Goal: Task Accomplishment & Management: Manage account settings

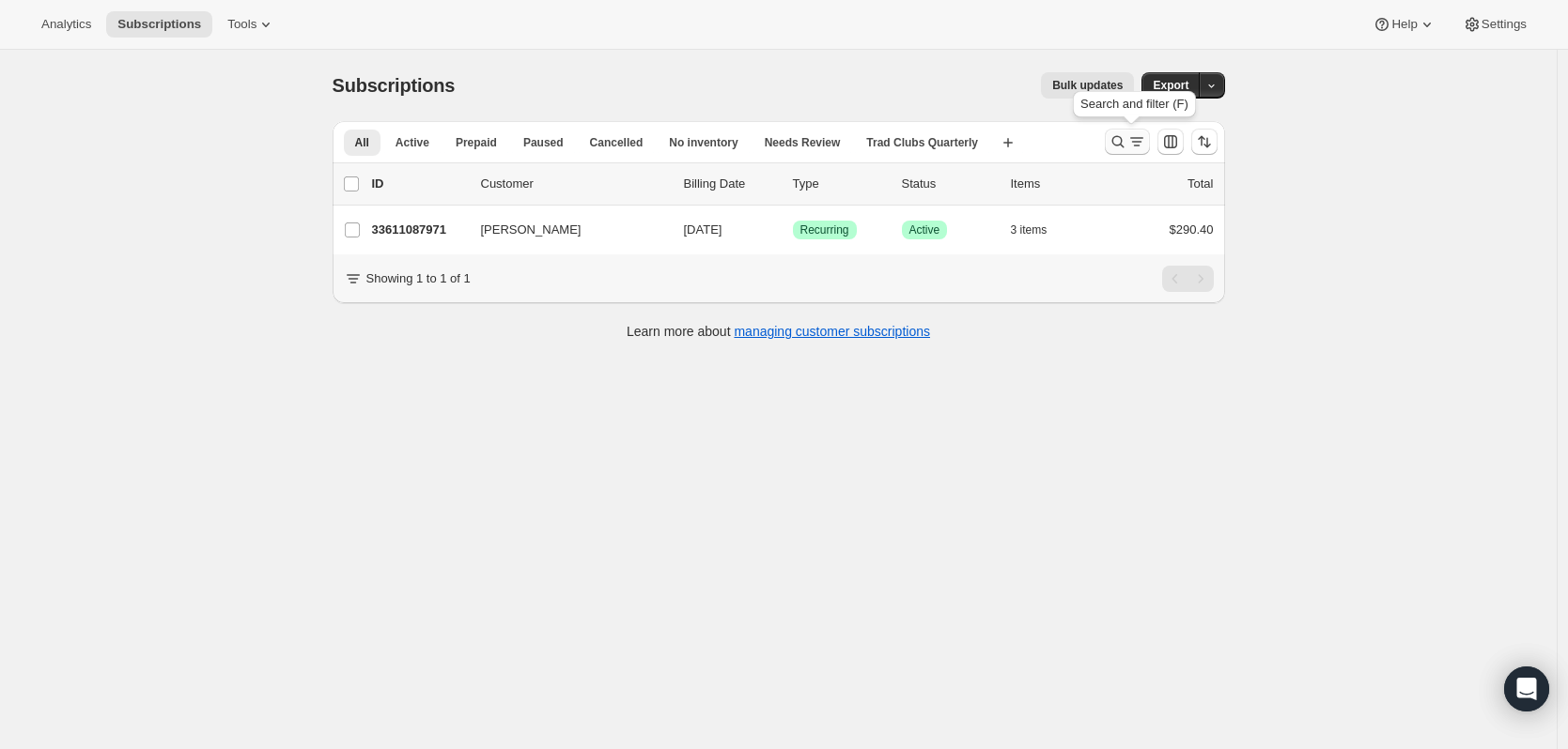
click at [1139, 139] on icon "Search and filter results" at bounding box center [1137, 142] width 19 height 19
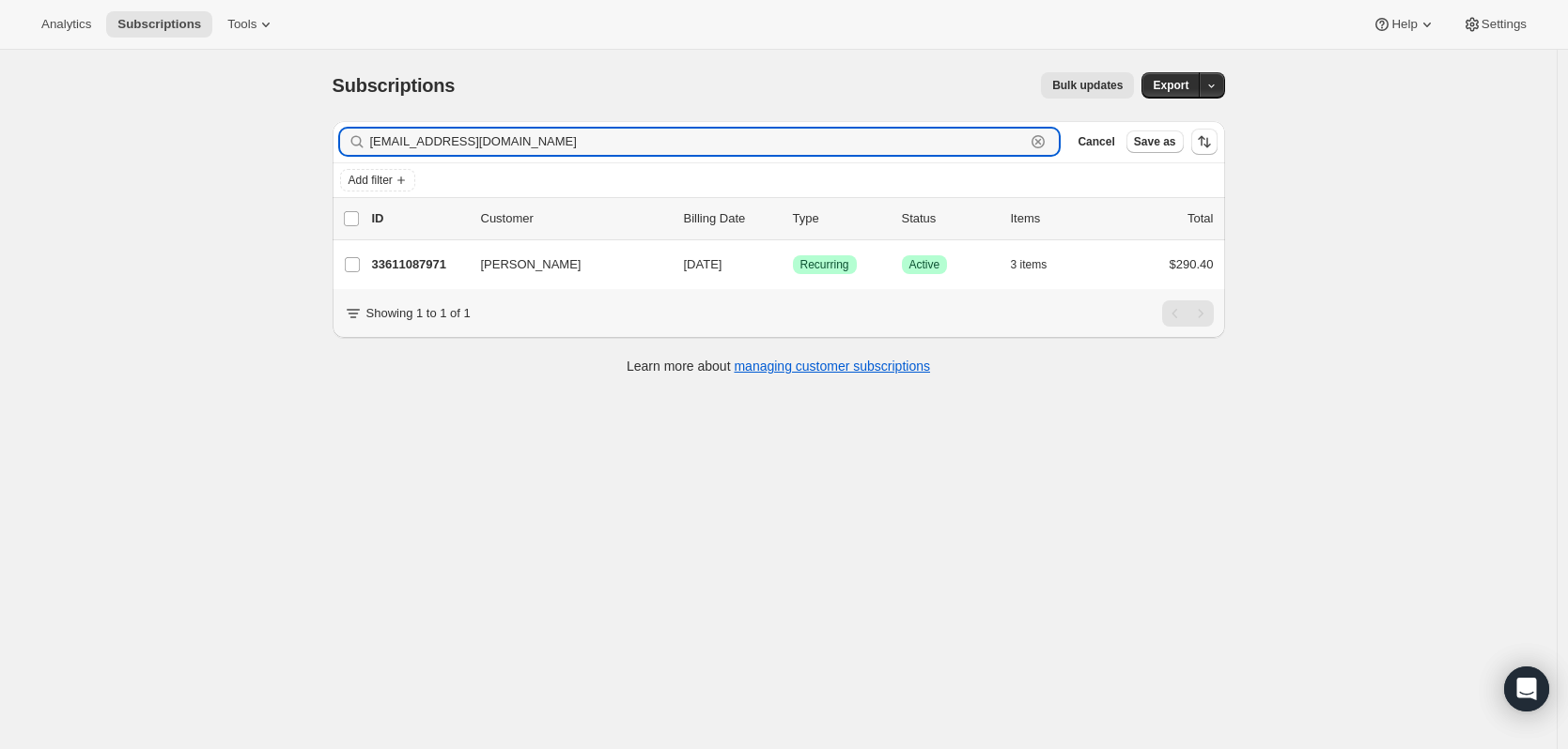
click at [1048, 140] on icon "button" at bounding box center [1038, 142] width 19 height 19
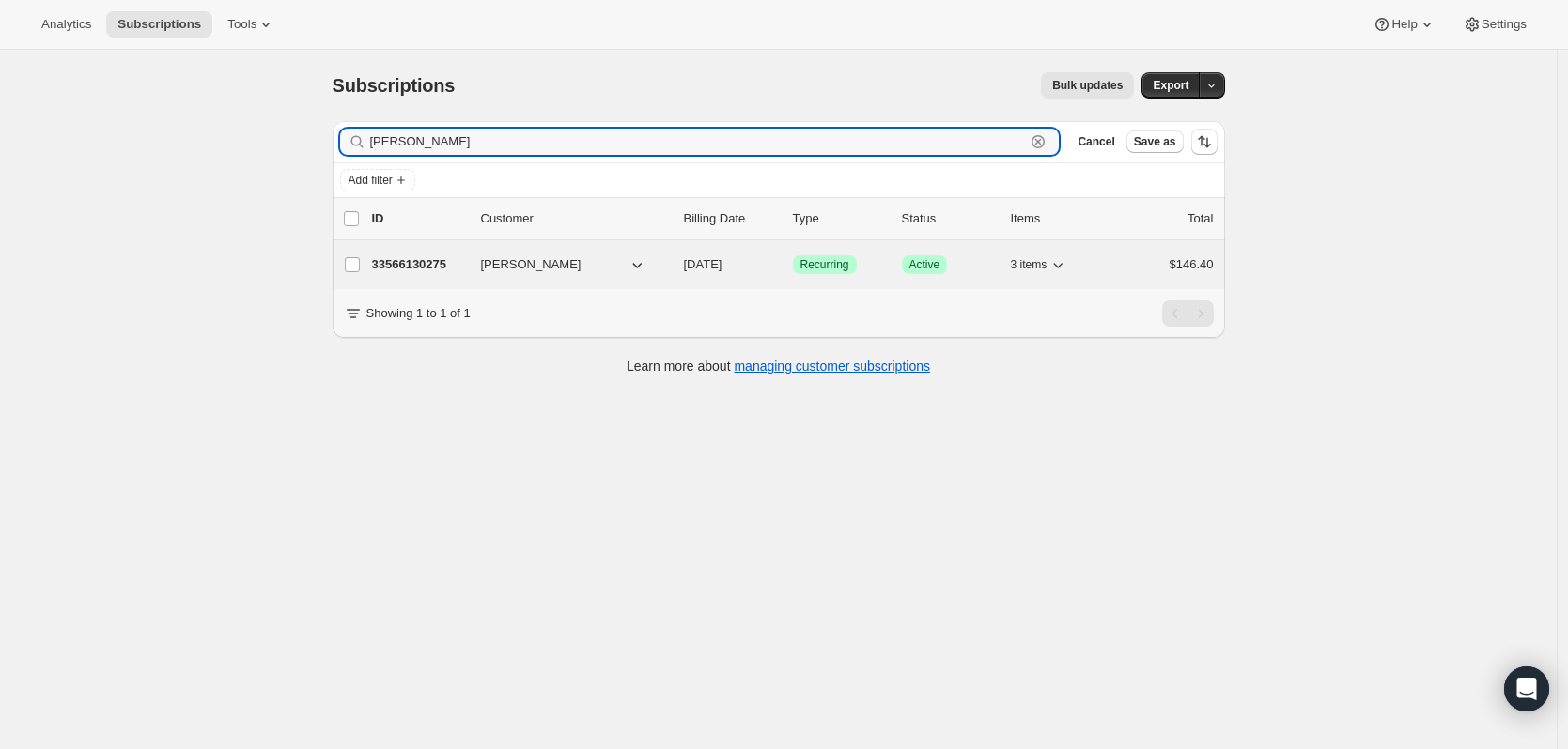
type input "[PERSON_NAME]"
click at [439, 268] on p "33566130275" at bounding box center [418, 265] width 94 height 19
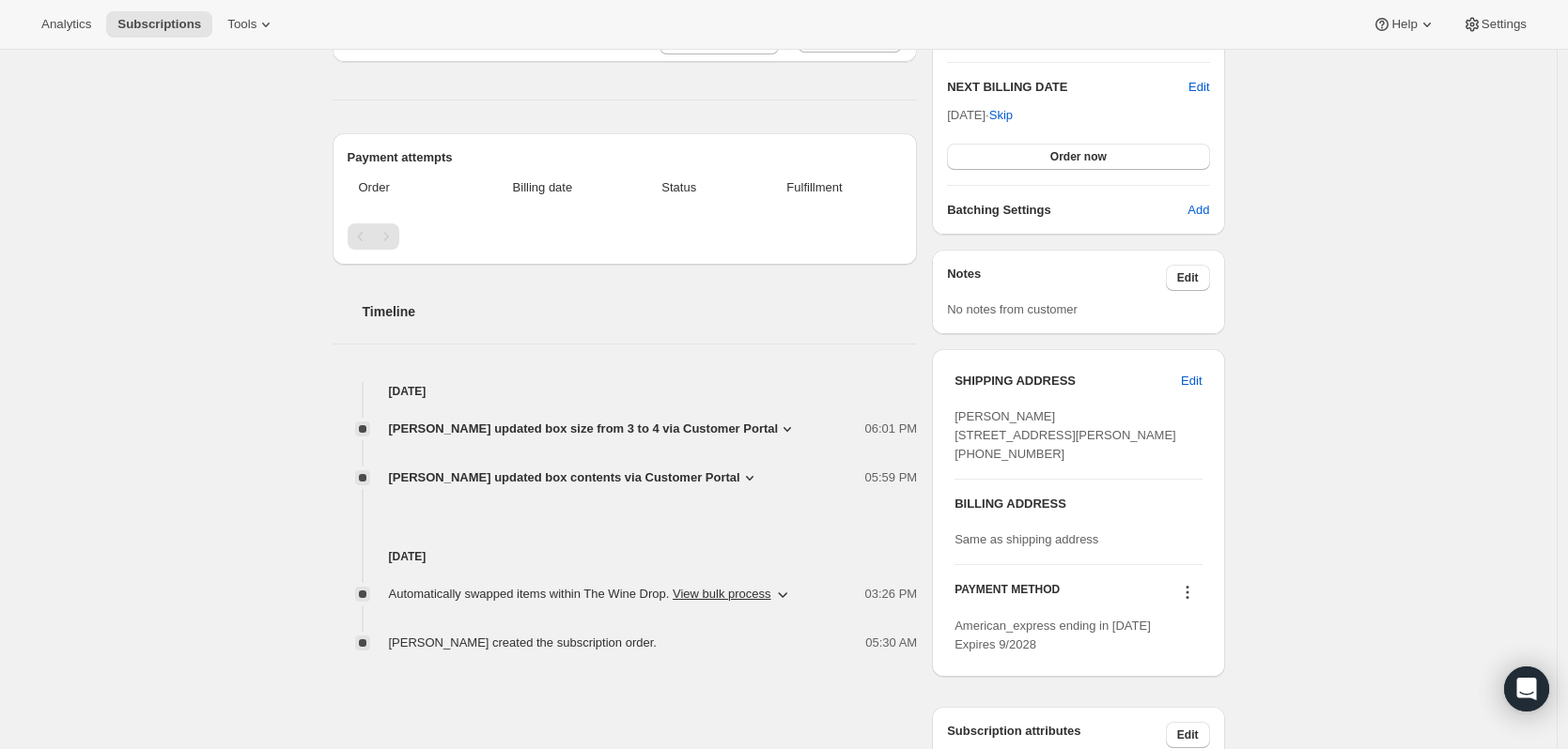
scroll to position [470, 0]
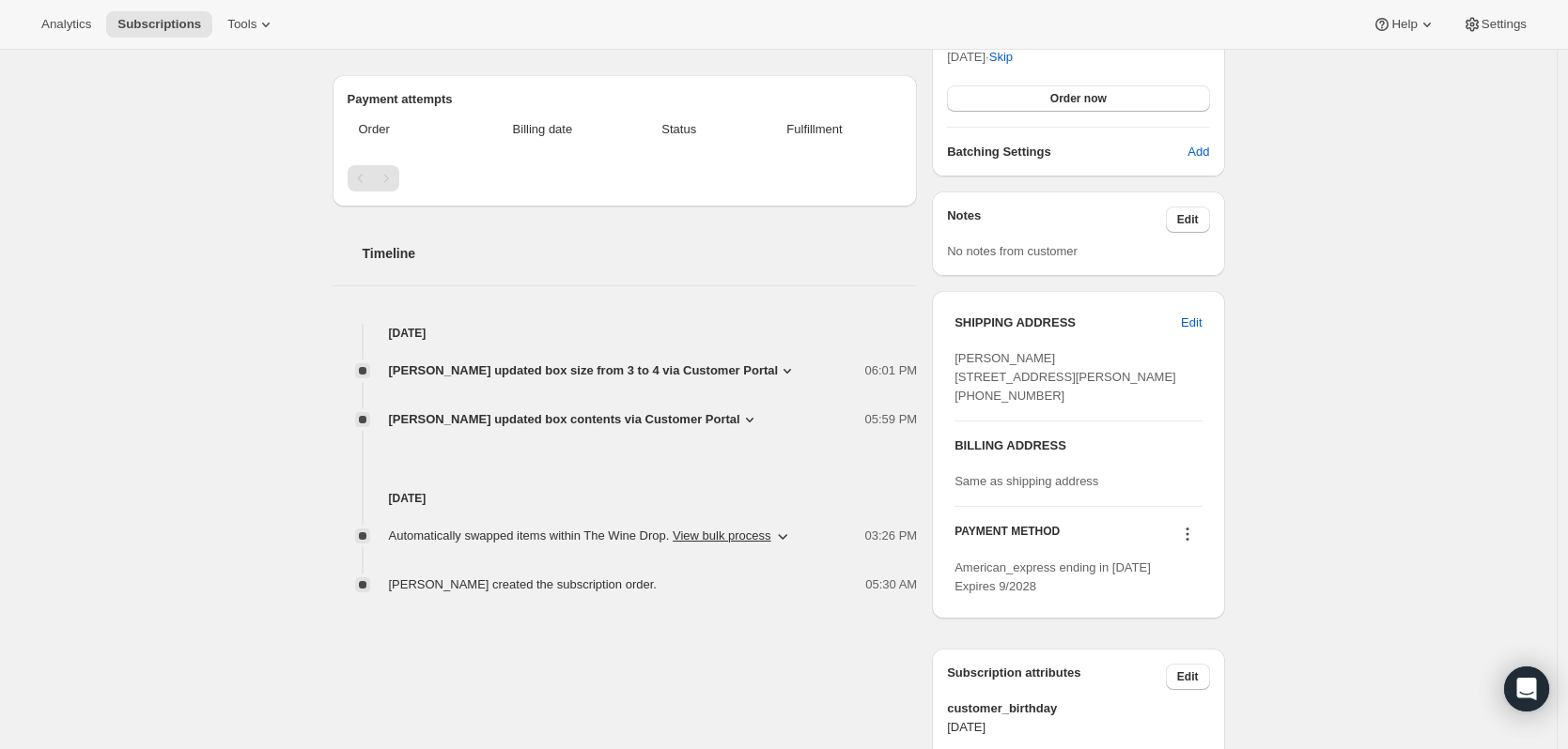
click at [791, 371] on icon at bounding box center [787, 371] width 19 height 19
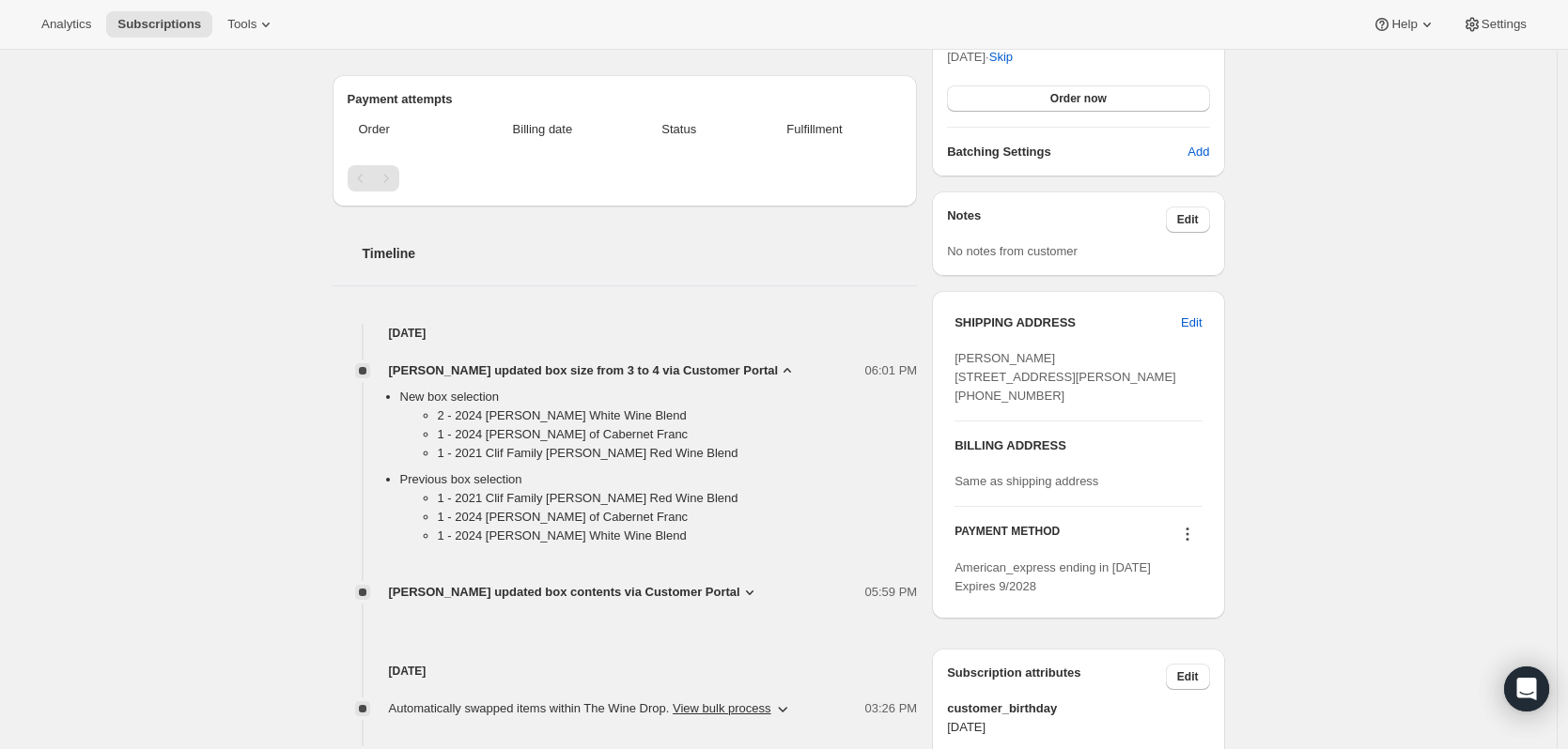
click at [791, 371] on icon at bounding box center [787, 371] width 19 height 19
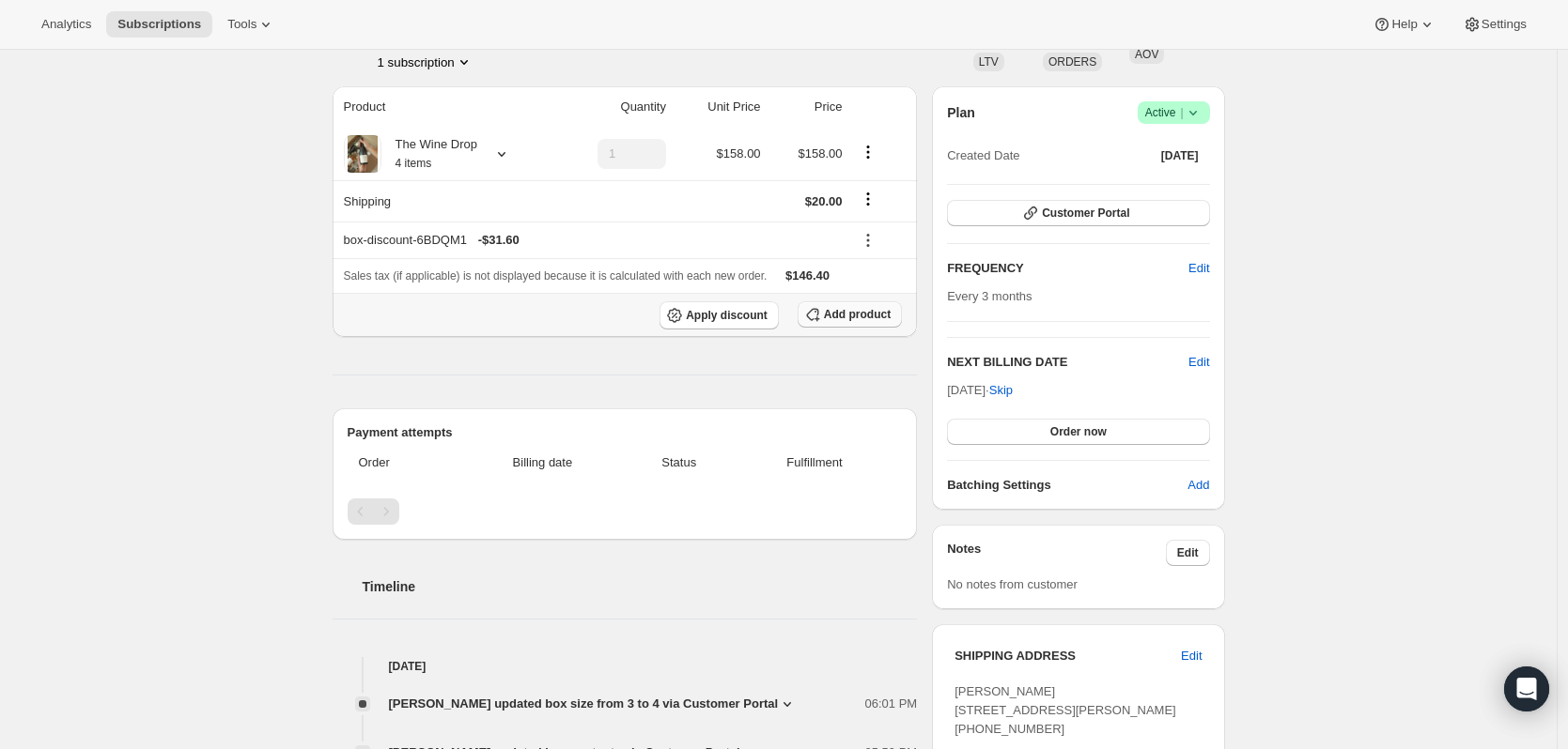
scroll to position [0, 0]
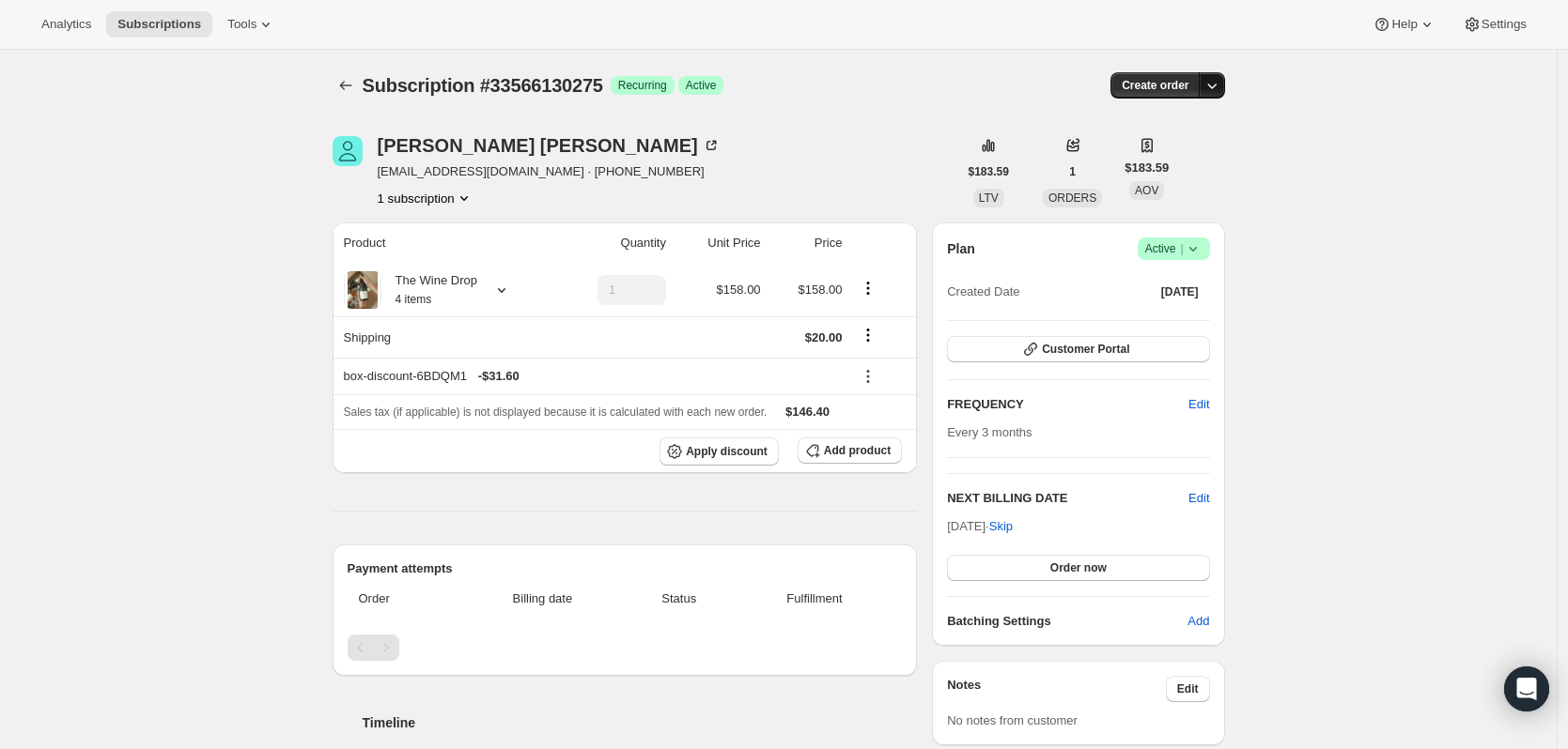
click at [1225, 94] on button "button" at bounding box center [1212, 86] width 27 height 27
click at [1225, 92] on button "button" at bounding box center [1212, 86] width 27 height 27
click at [496, 293] on icon at bounding box center [501, 291] width 19 height 19
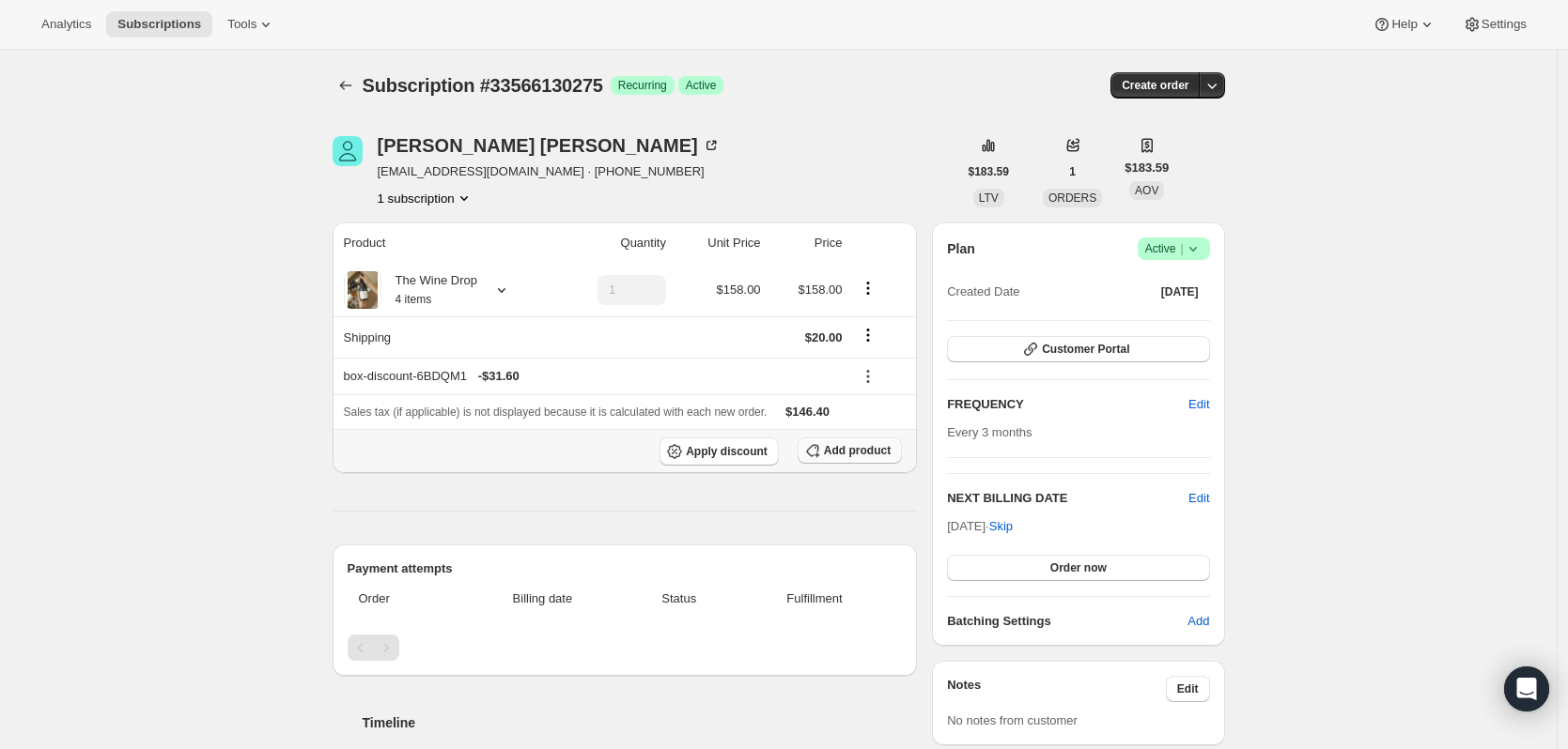
click at [840, 455] on span "Add product" at bounding box center [857, 451] width 67 height 15
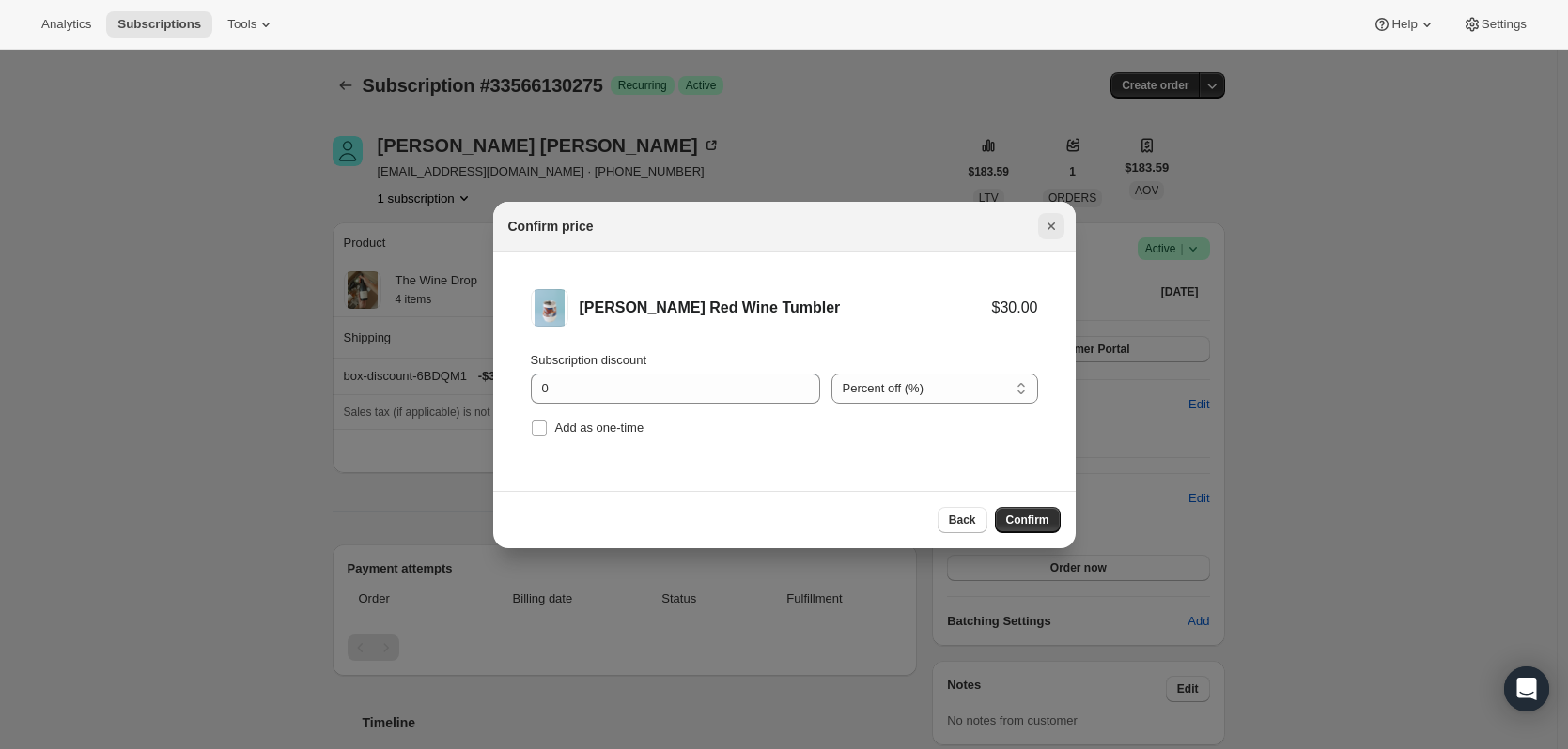
click at [1052, 219] on icon "Close" at bounding box center [1051, 227] width 19 height 19
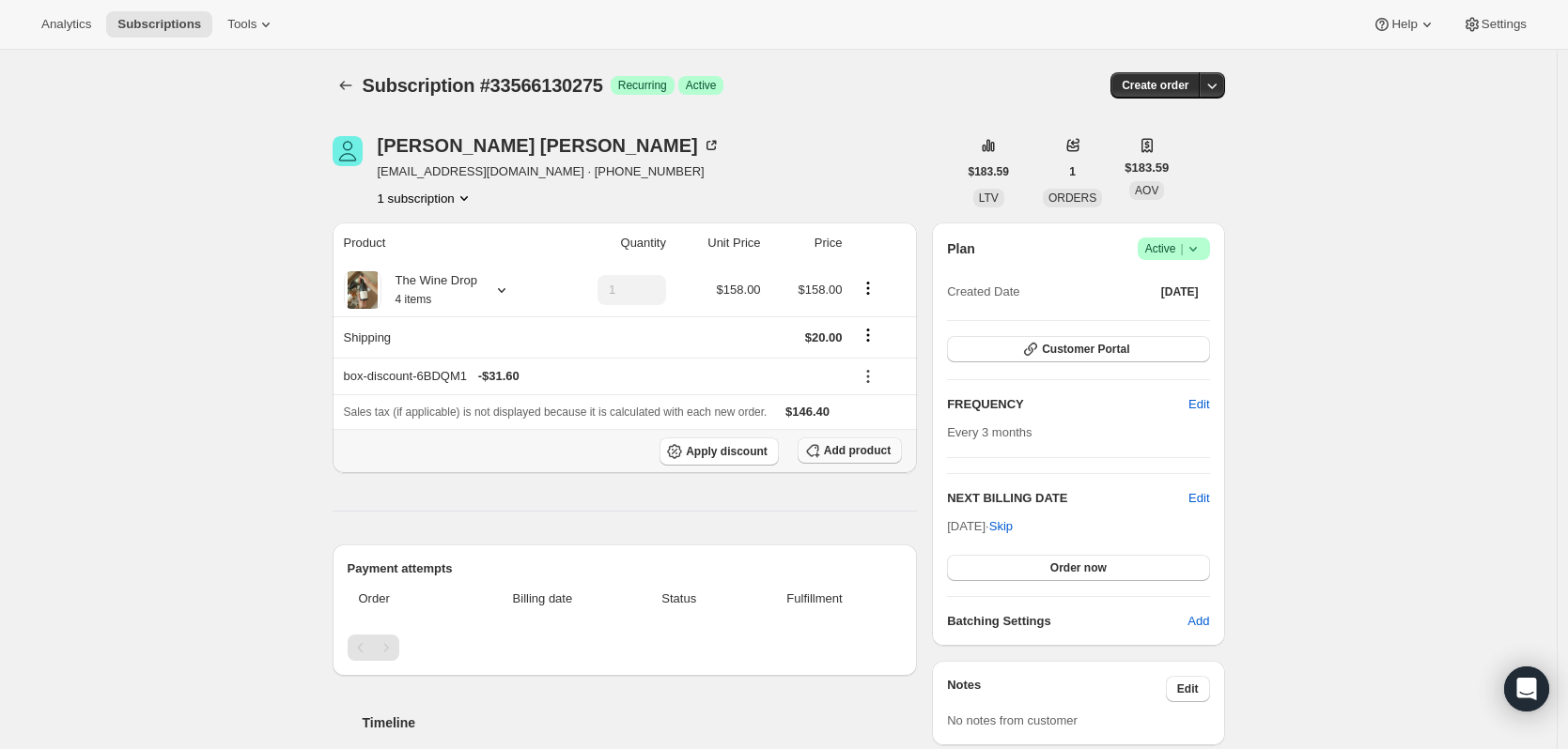
click at [854, 457] on button "Add product" at bounding box center [849, 451] width 104 height 27
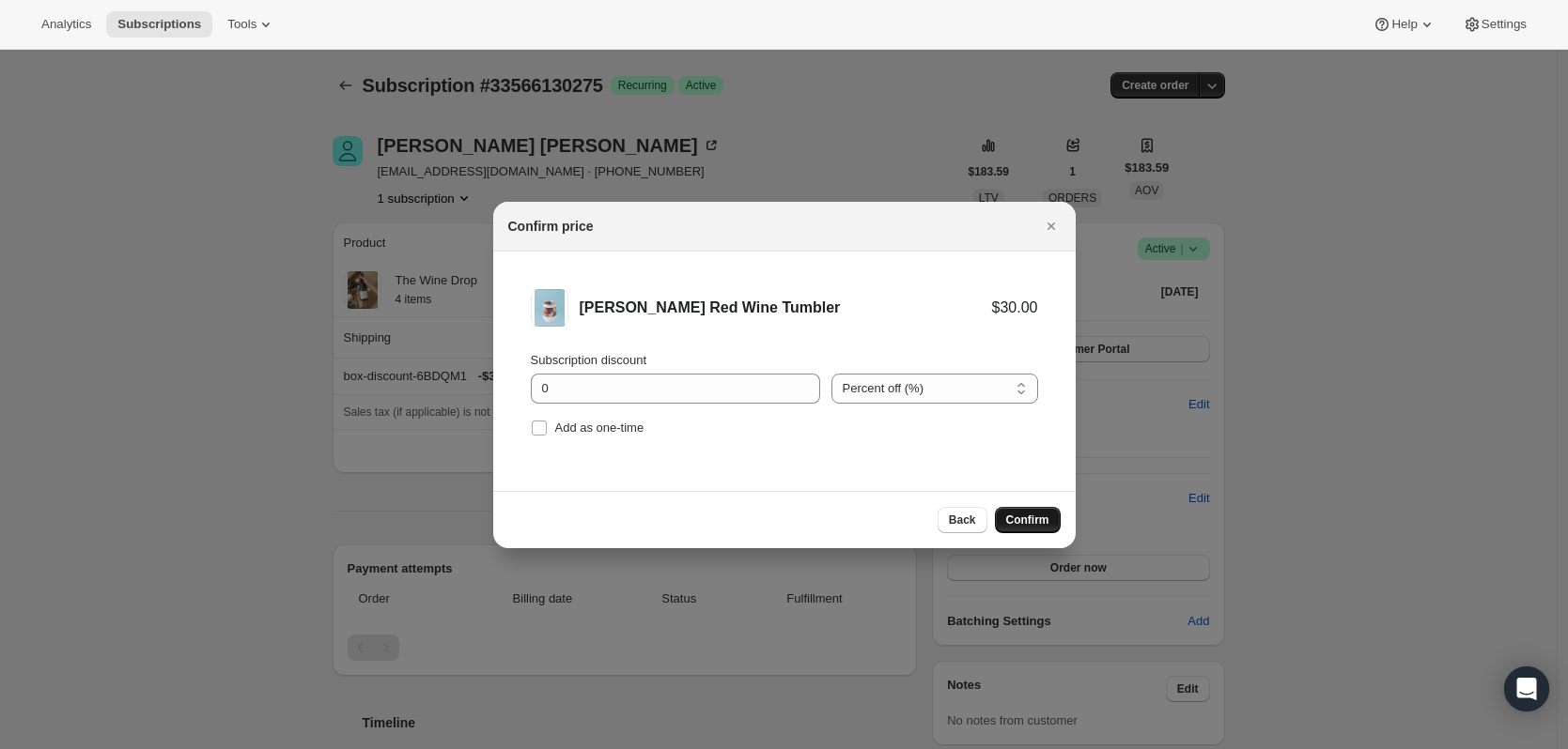
click at [1033, 514] on span "Confirm" at bounding box center [1028, 520] width 43 height 15
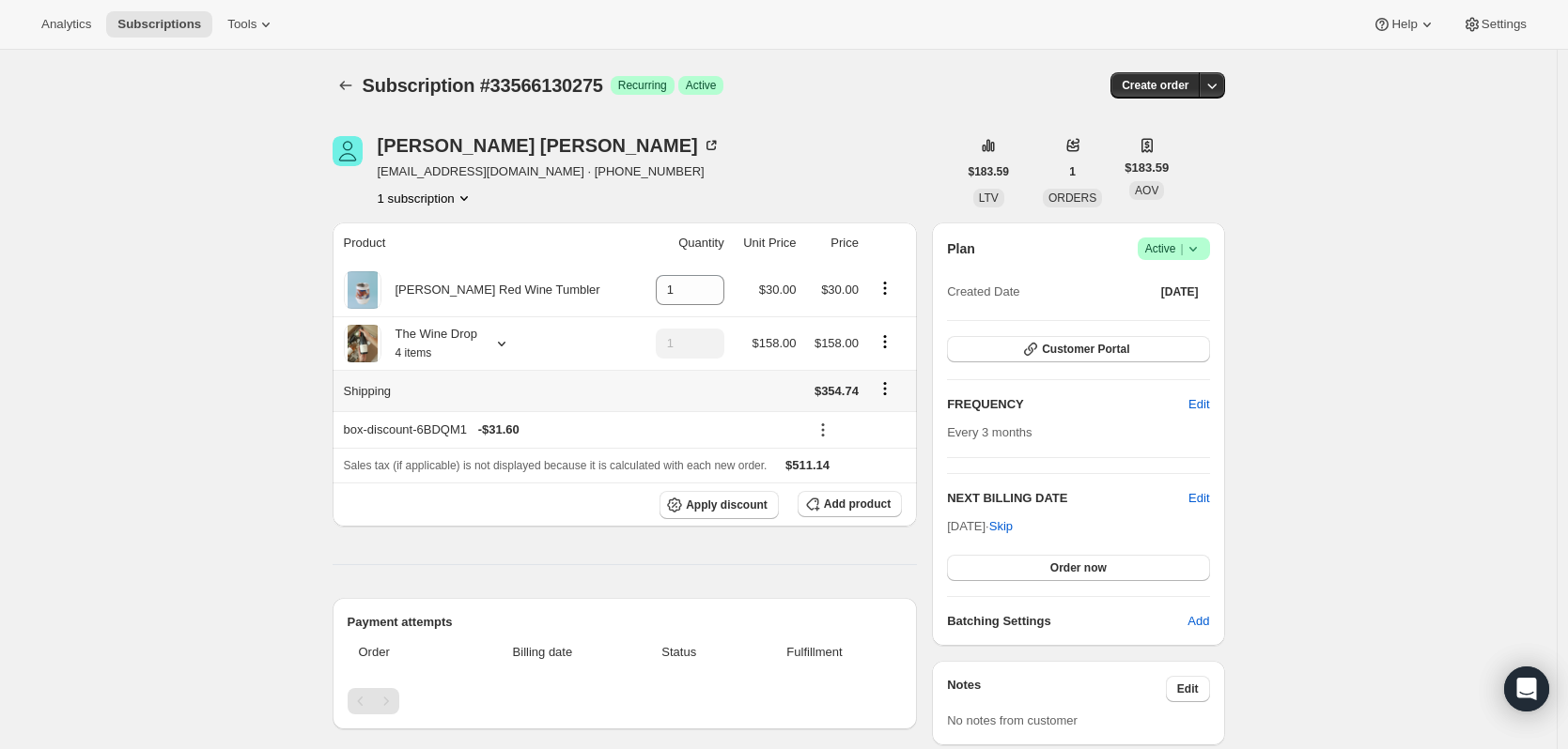
click at [879, 385] on icon "Shipping actions" at bounding box center [886, 389] width 19 height 19
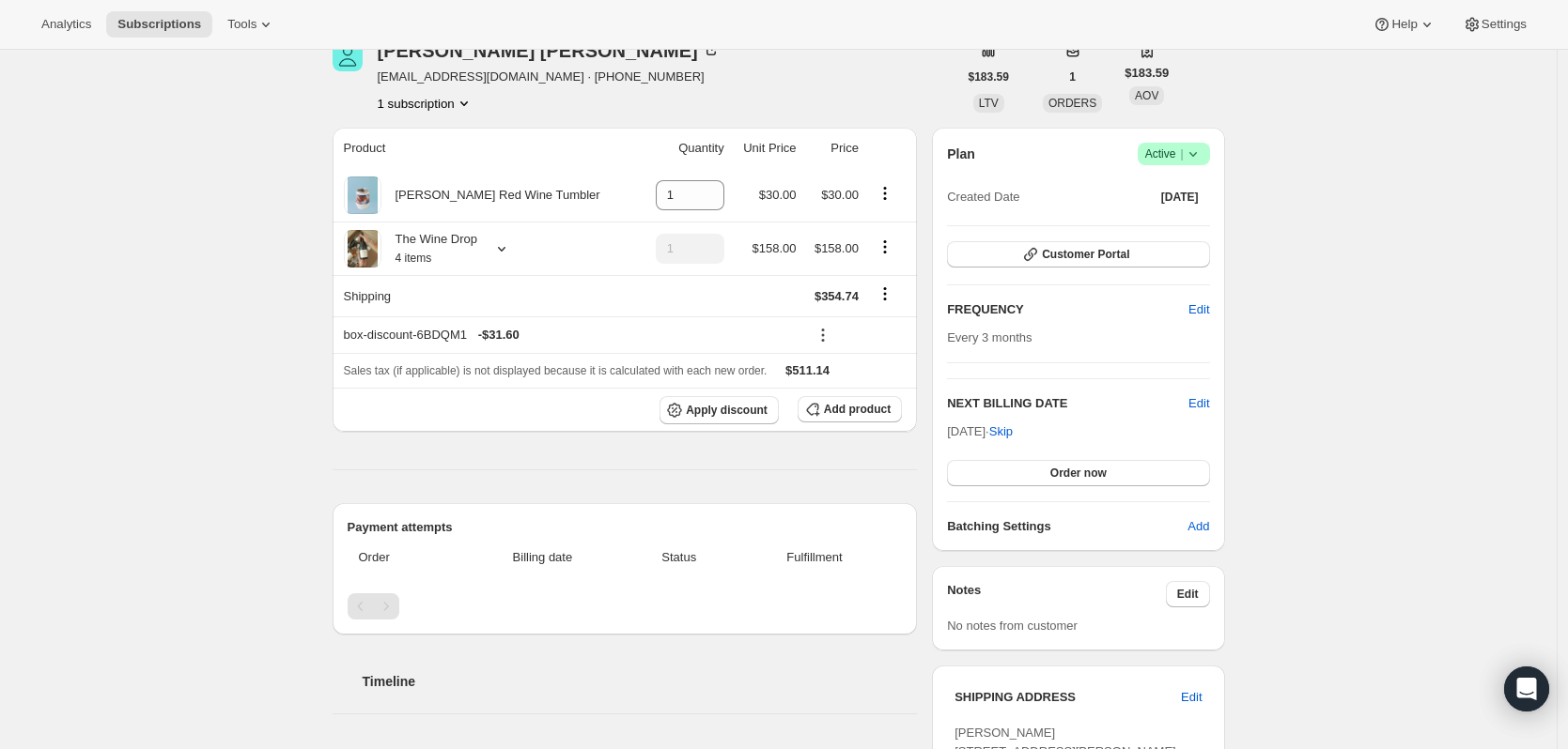
scroll to position [94, 0]
click at [885, 189] on icon "Product actions" at bounding box center [886, 194] width 19 height 19
click at [892, 230] on span "Remove" at bounding box center [875, 231] width 45 height 14
type input "0"
click at [894, 195] on icon "Product actions" at bounding box center [886, 194] width 19 height 19
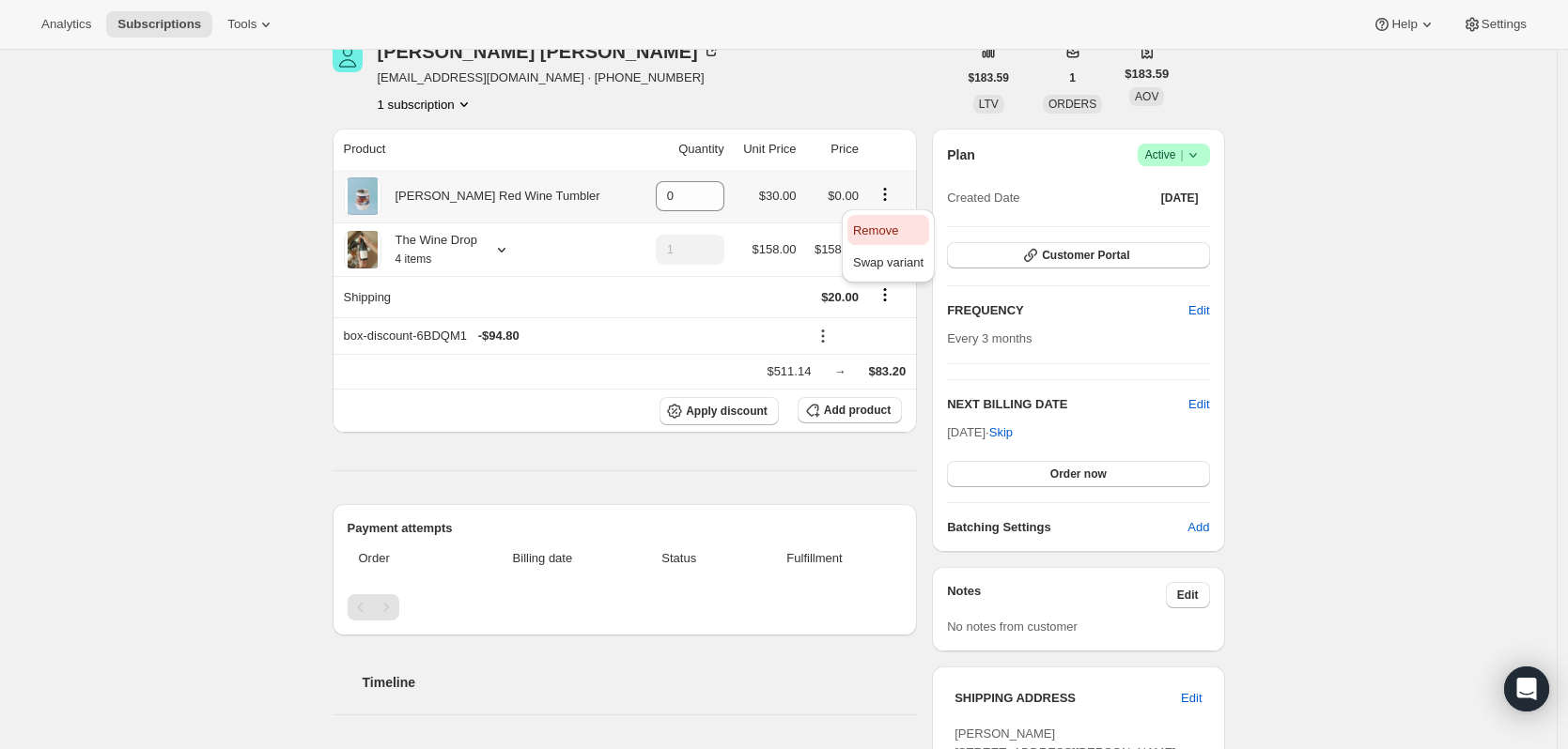
click at [907, 218] on button "Remove" at bounding box center [888, 231] width 82 height 30
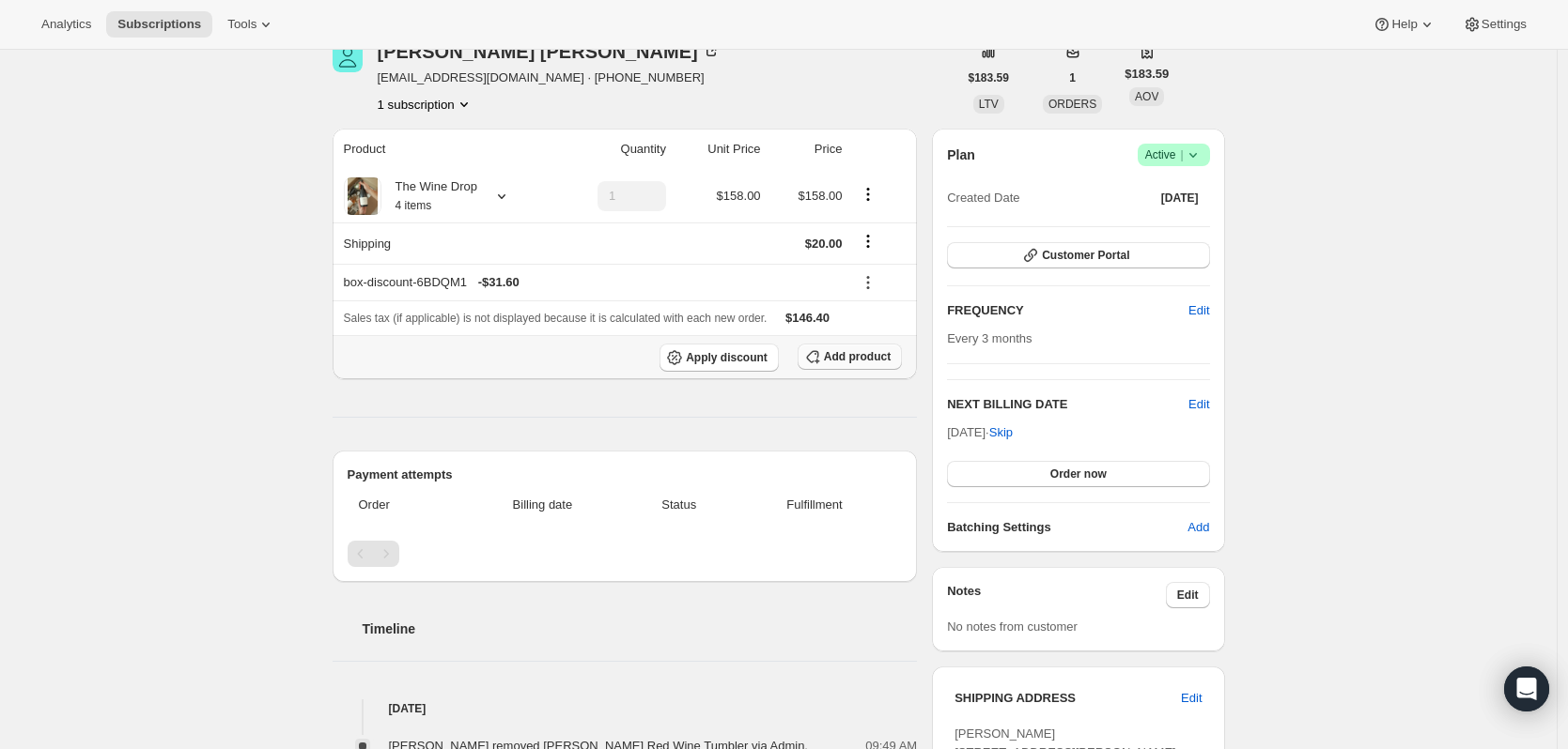
click at [890, 354] on span "Add product" at bounding box center [857, 357] width 67 height 15
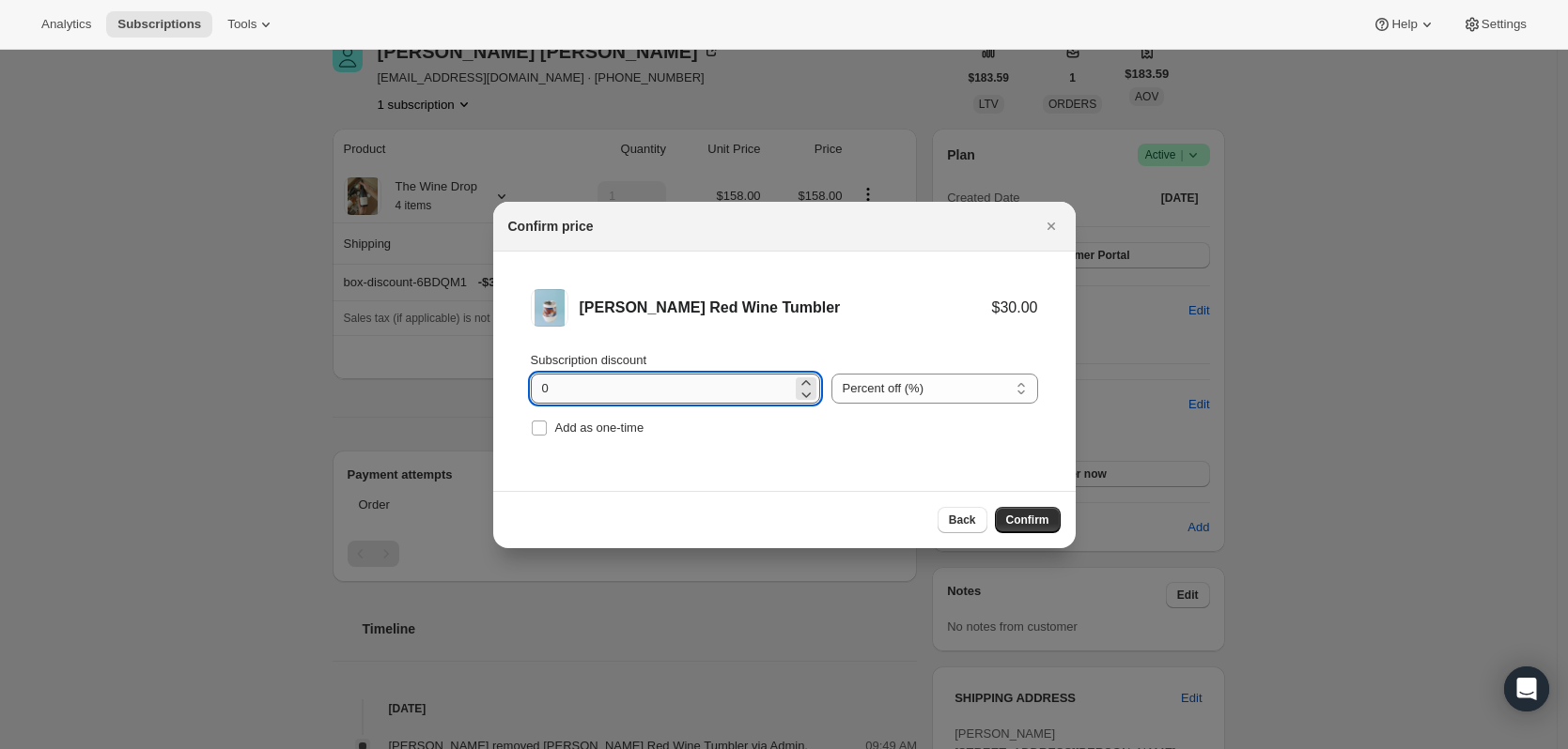
click at [532, 387] on input "0" at bounding box center [662, 389] width 261 height 30
type input "20"
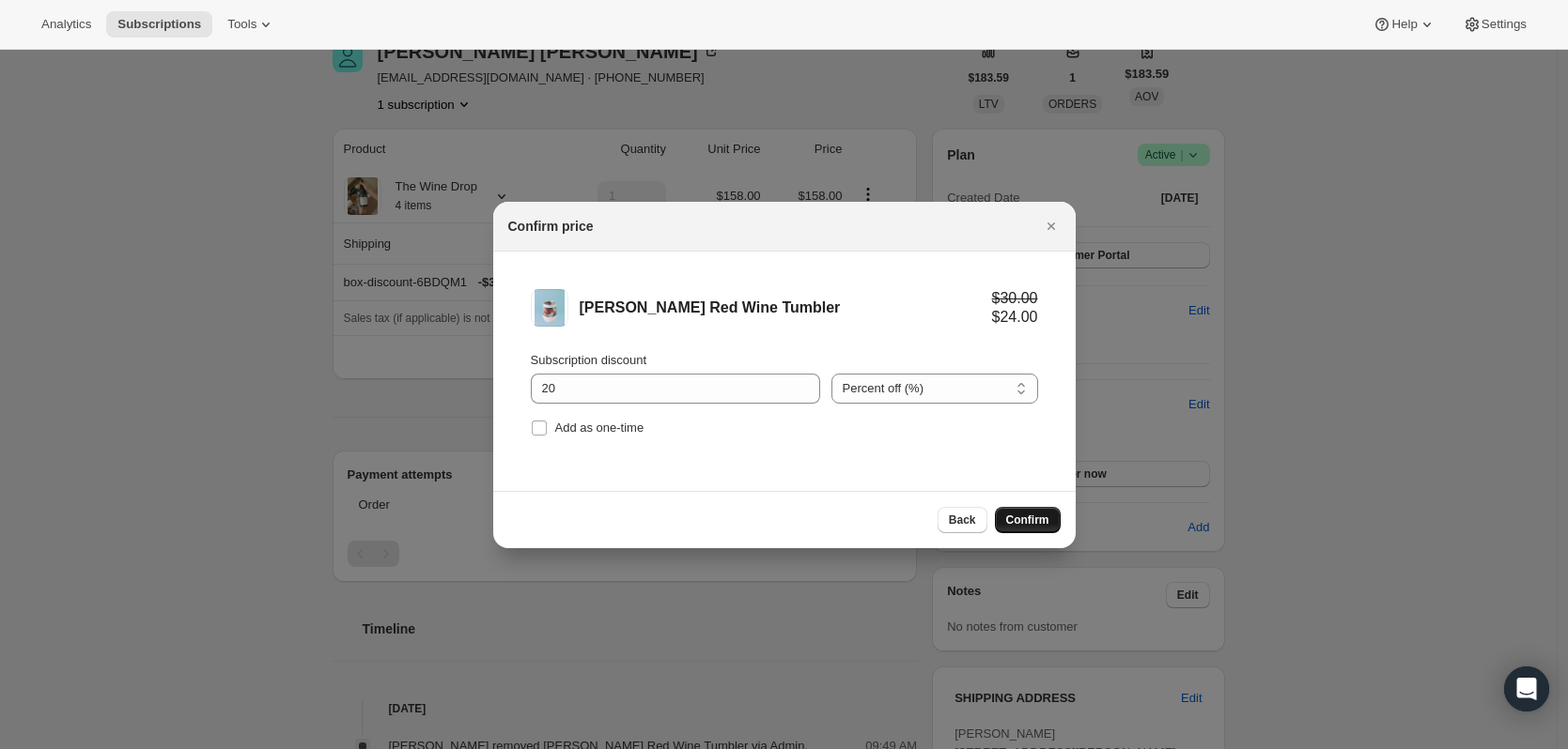
click at [1023, 516] on span "Confirm" at bounding box center [1028, 520] width 43 height 15
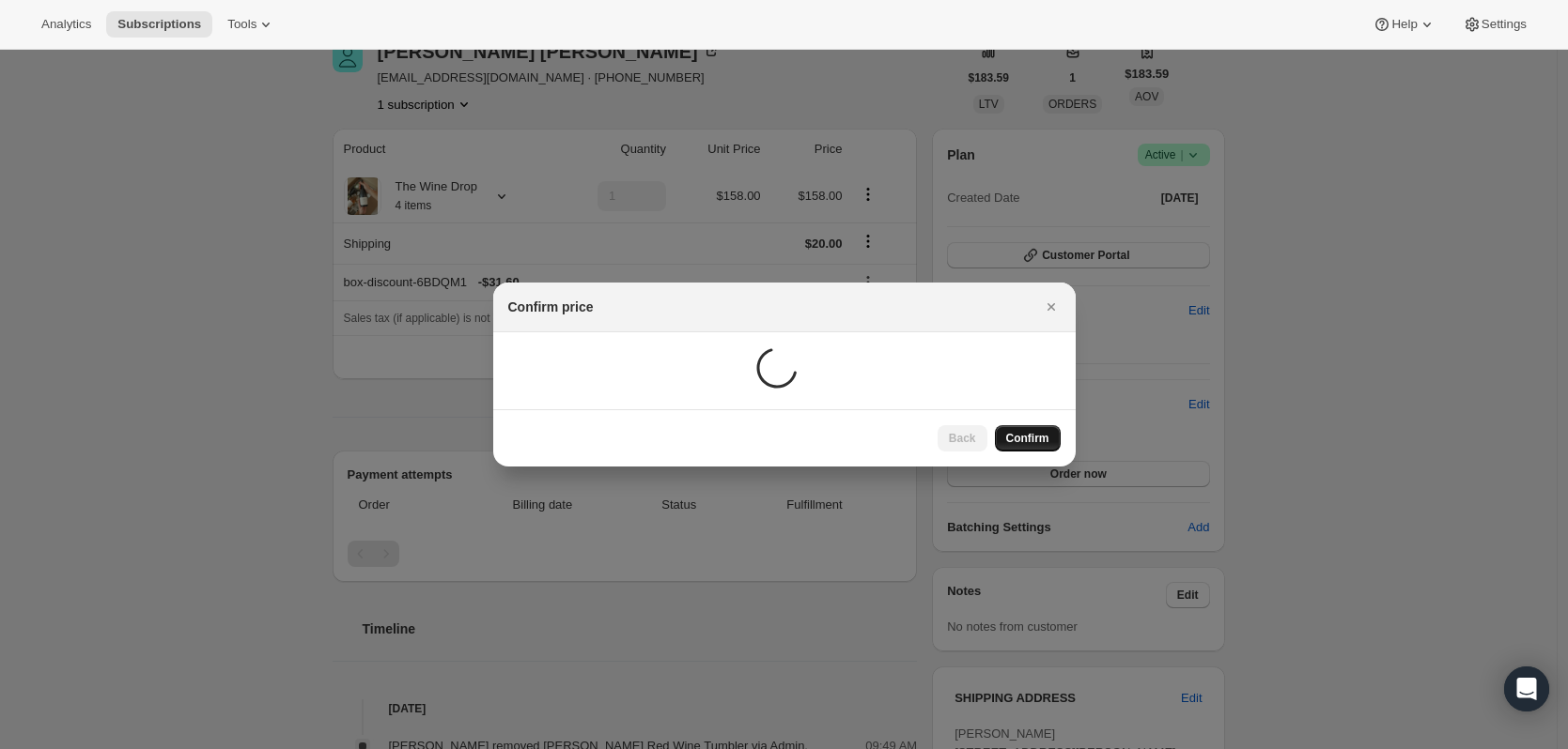
scroll to position [94, 0]
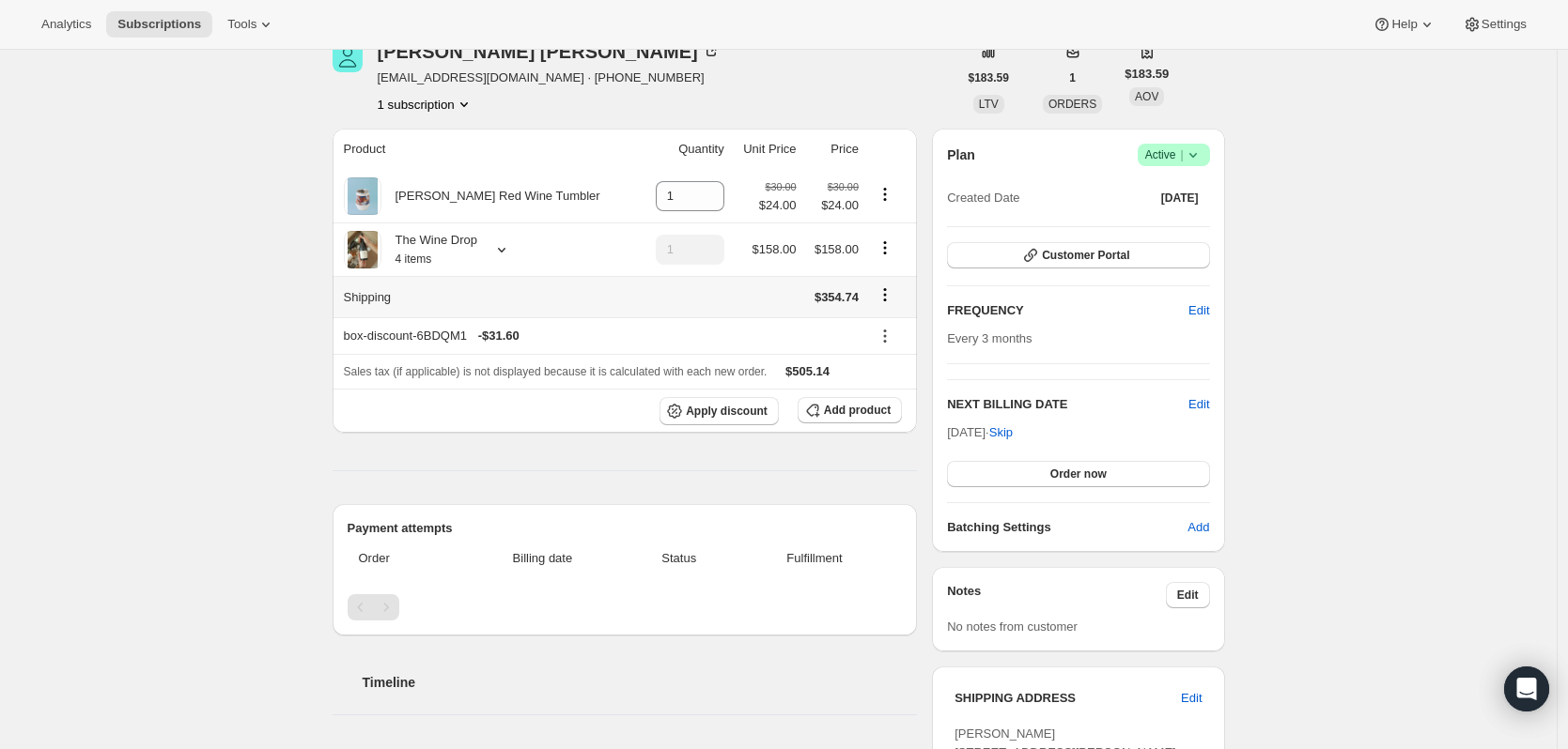
click at [892, 295] on icon "Shipping actions" at bounding box center [886, 295] width 19 height 19
click at [899, 330] on span "Edit shipping rate" at bounding box center [886, 332] width 94 height 14
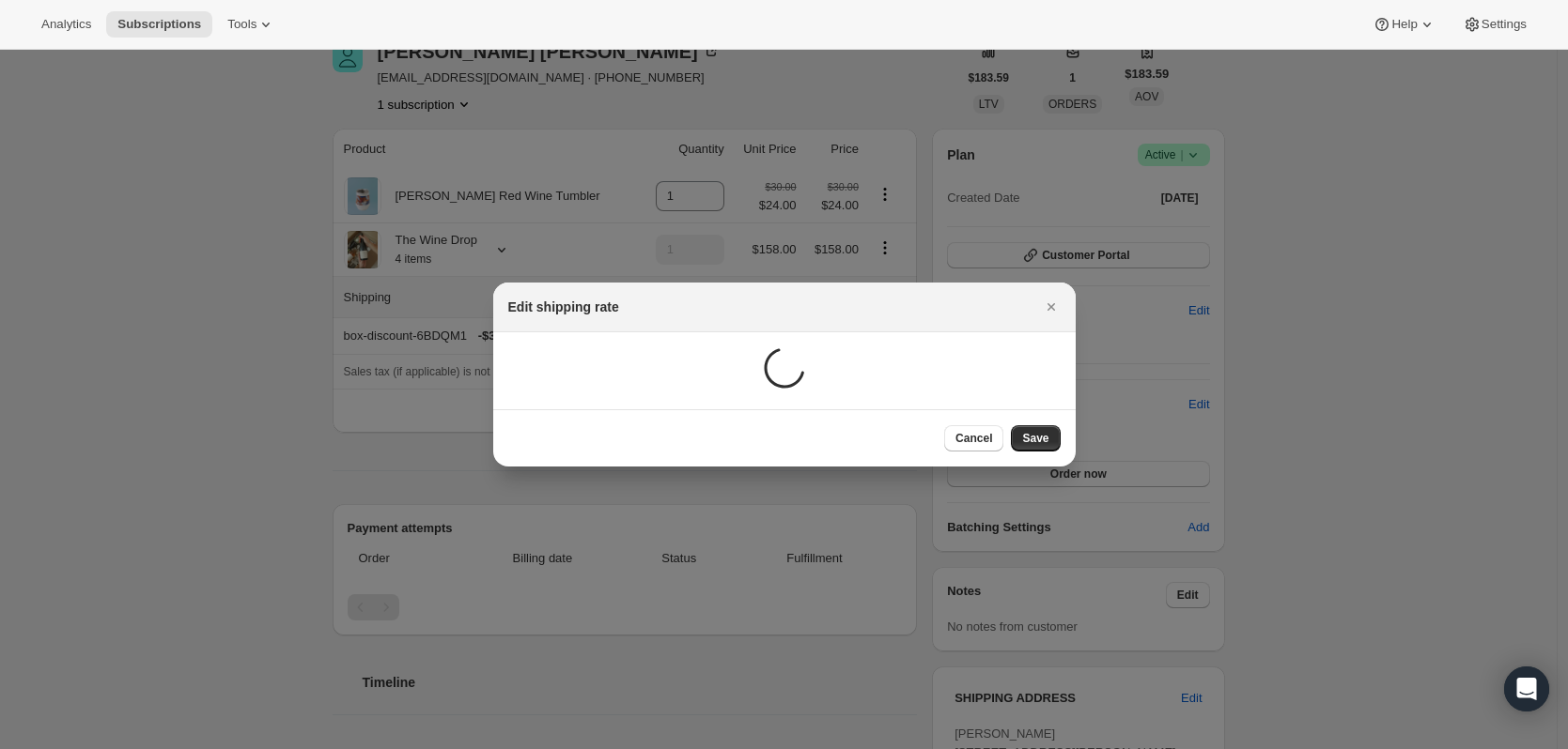
scroll to position [0, 0]
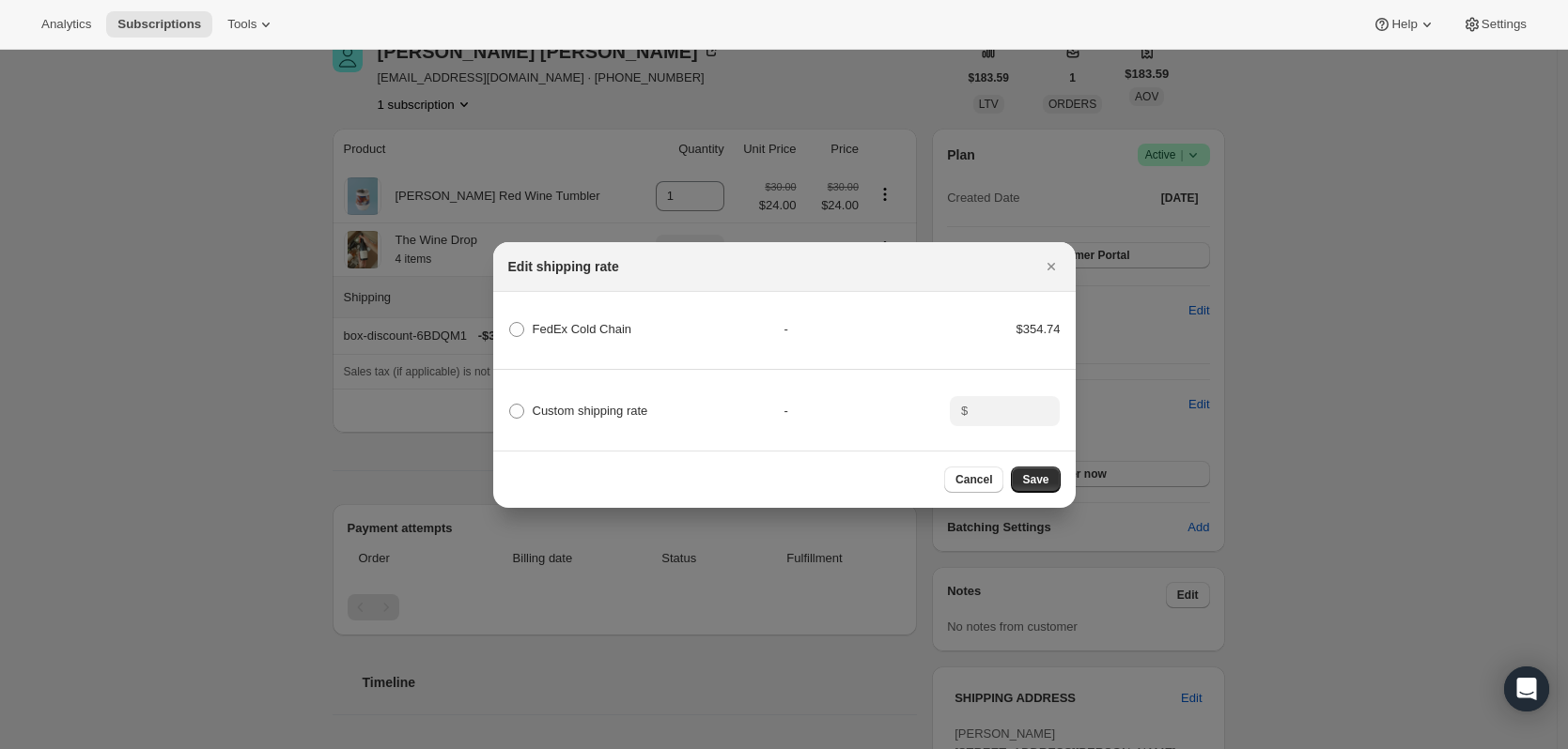
click at [617, 419] on div "Custom shipping rate - $" at bounding box center [784, 402] width 588 height 66
click at [608, 406] on span "Custom shipping rate" at bounding box center [590, 411] width 115 height 14
click at [510, 405] on input "Custom shipping rate" at bounding box center [509, 404] width 1 height 1
radio input "true"
click at [1039, 408] on icon ":re5:" at bounding box center [1046, 417] width 19 height 19
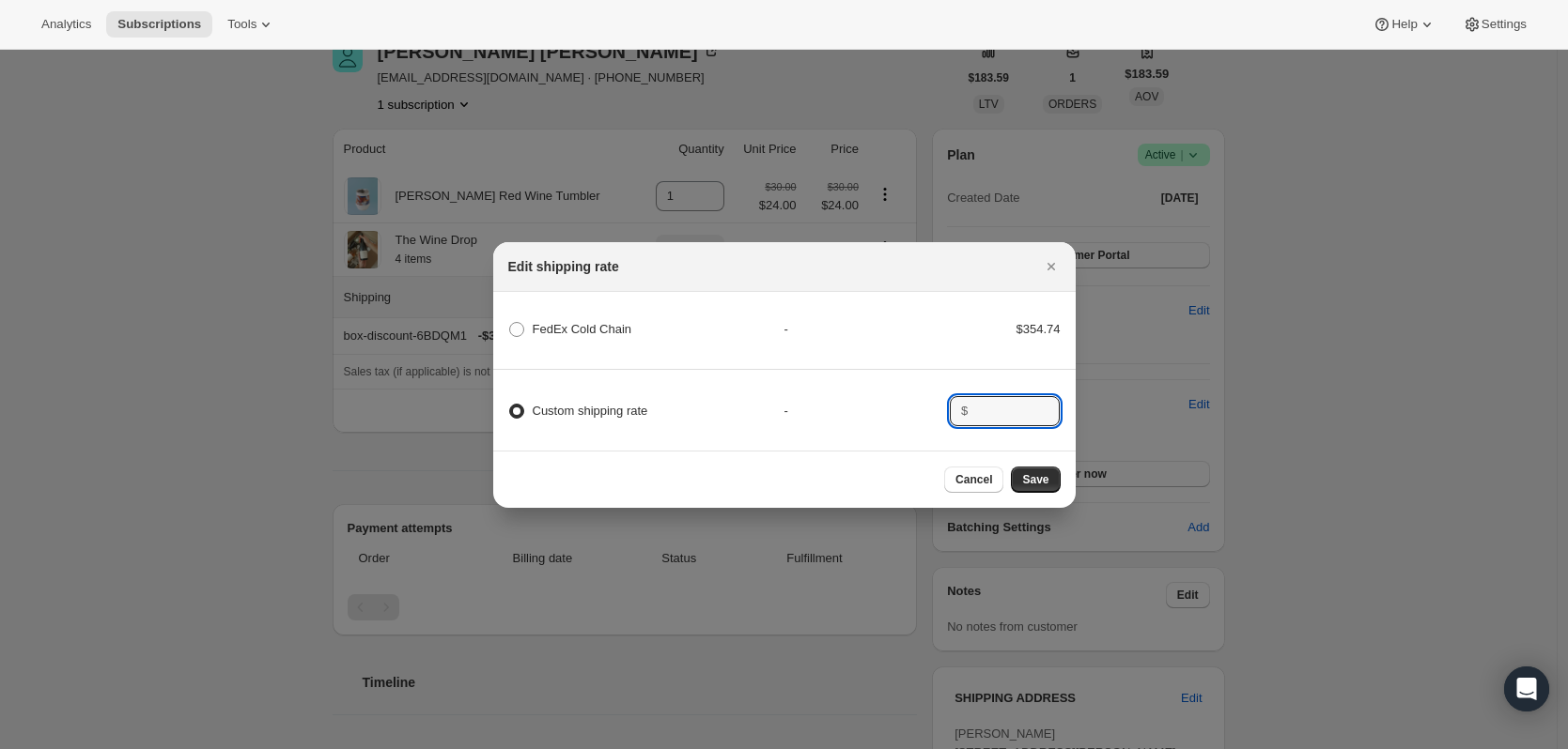
type input "0"
type input "20"
click at [1033, 481] on span "Save" at bounding box center [1035, 480] width 27 height 15
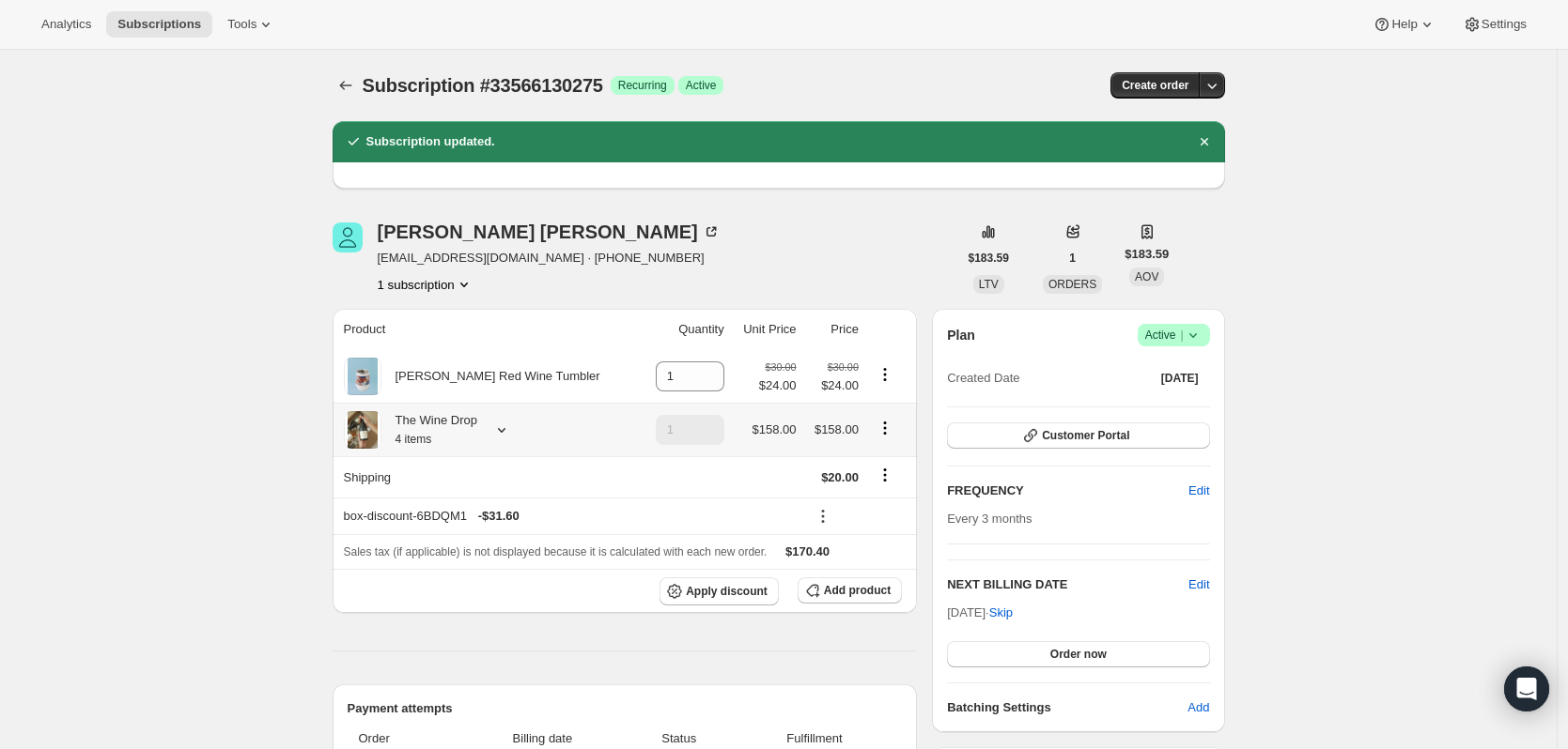
click at [890, 425] on icon "Product actions" at bounding box center [886, 429] width 19 height 19
click at [1208, 158] on div "Subscription updated." at bounding box center [779, 141] width 892 height 41
click at [1213, 144] on icon "Dismiss notification" at bounding box center [1205, 142] width 19 height 19
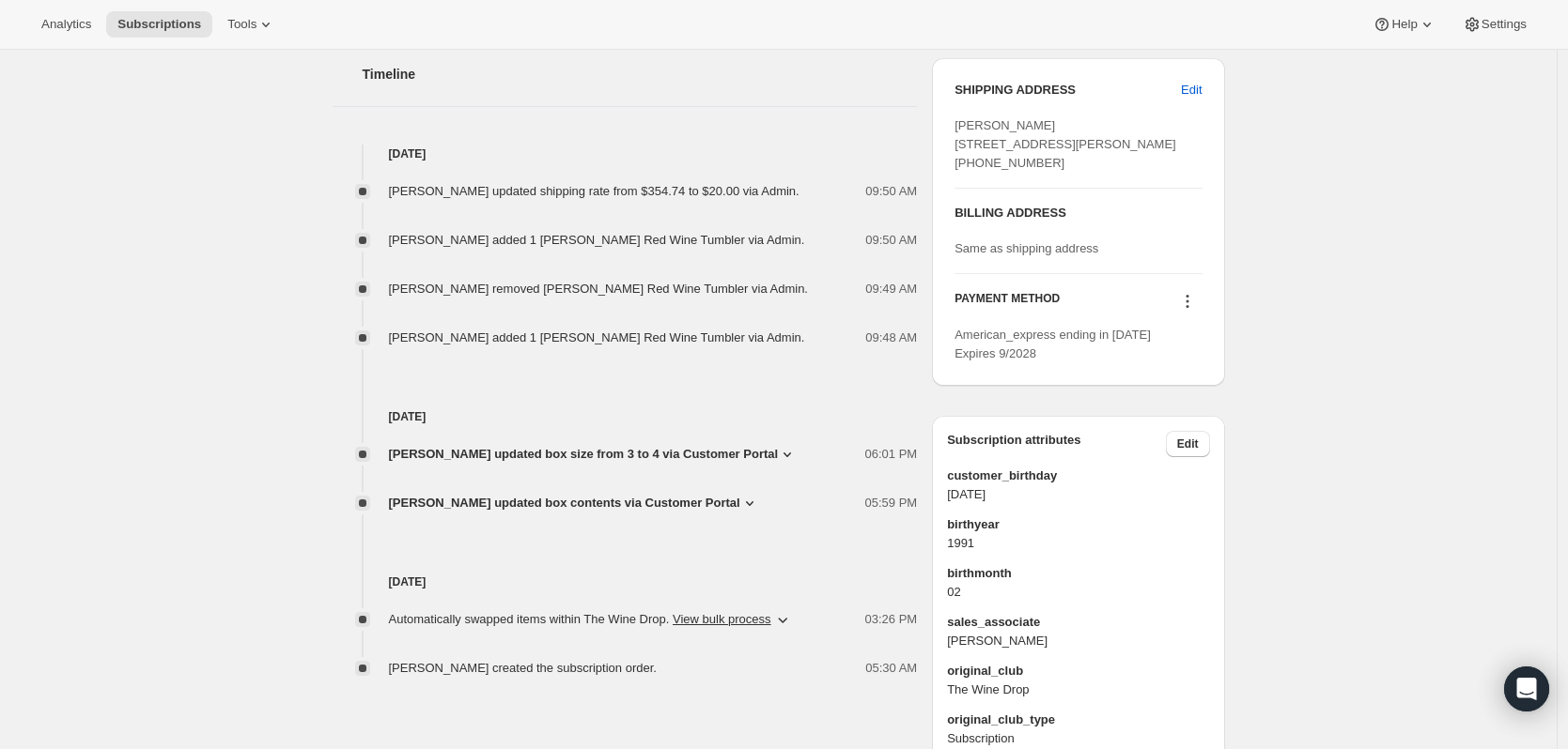
scroll to position [751, 0]
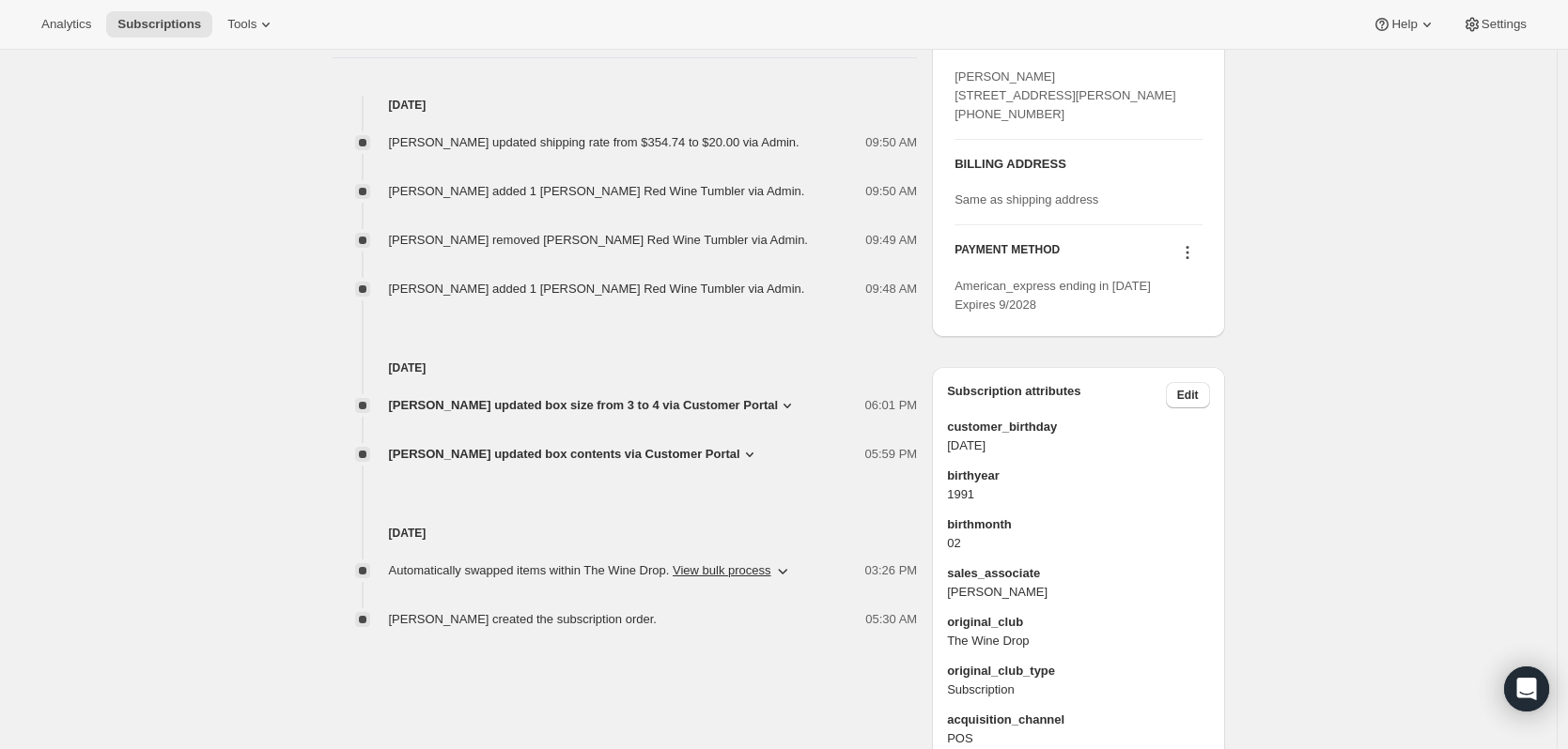
click at [780, 402] on icon at bounding box center [787, 406] width 19 height 19
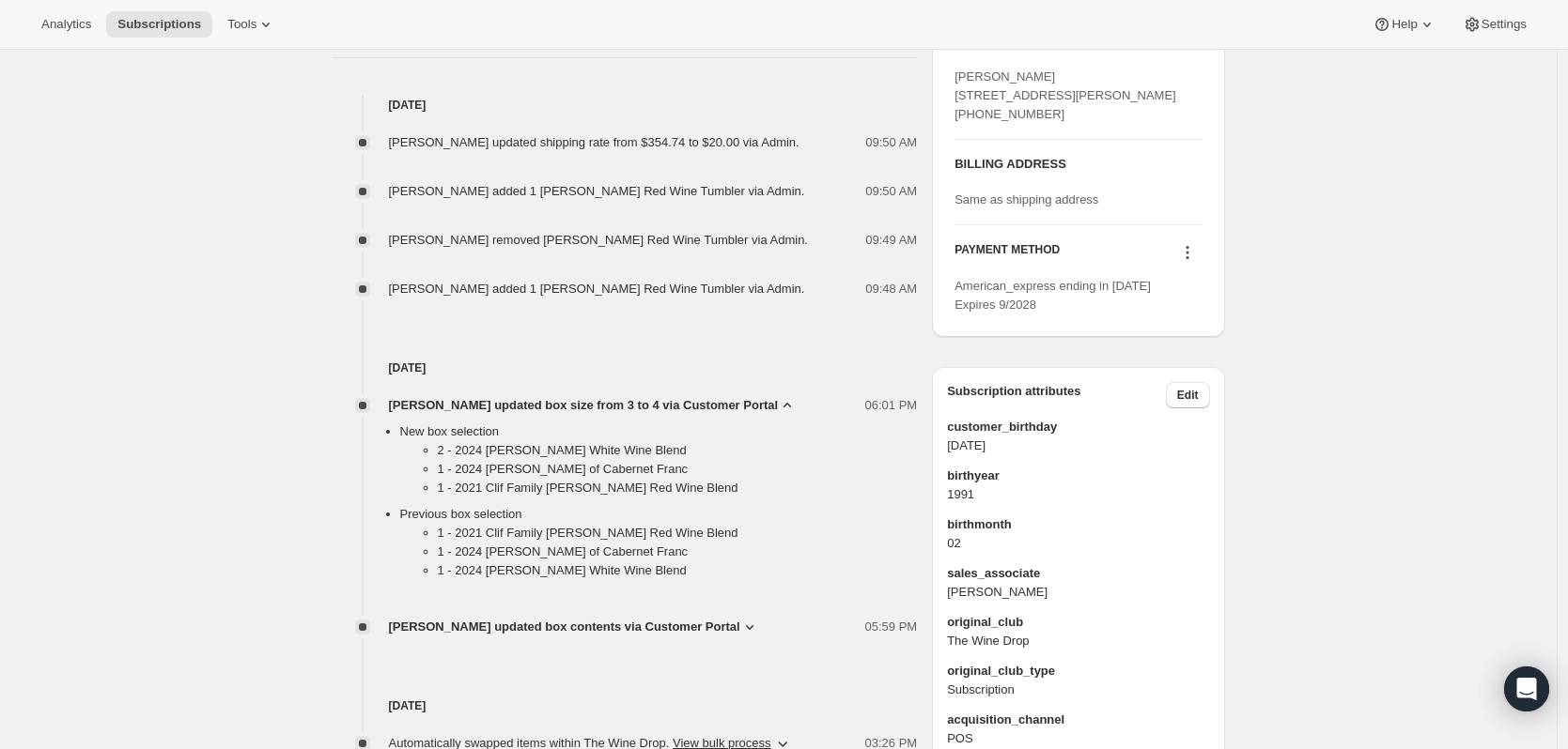
click at [780, 402] on icon at bounding box center [787, 406] width 19 height 19
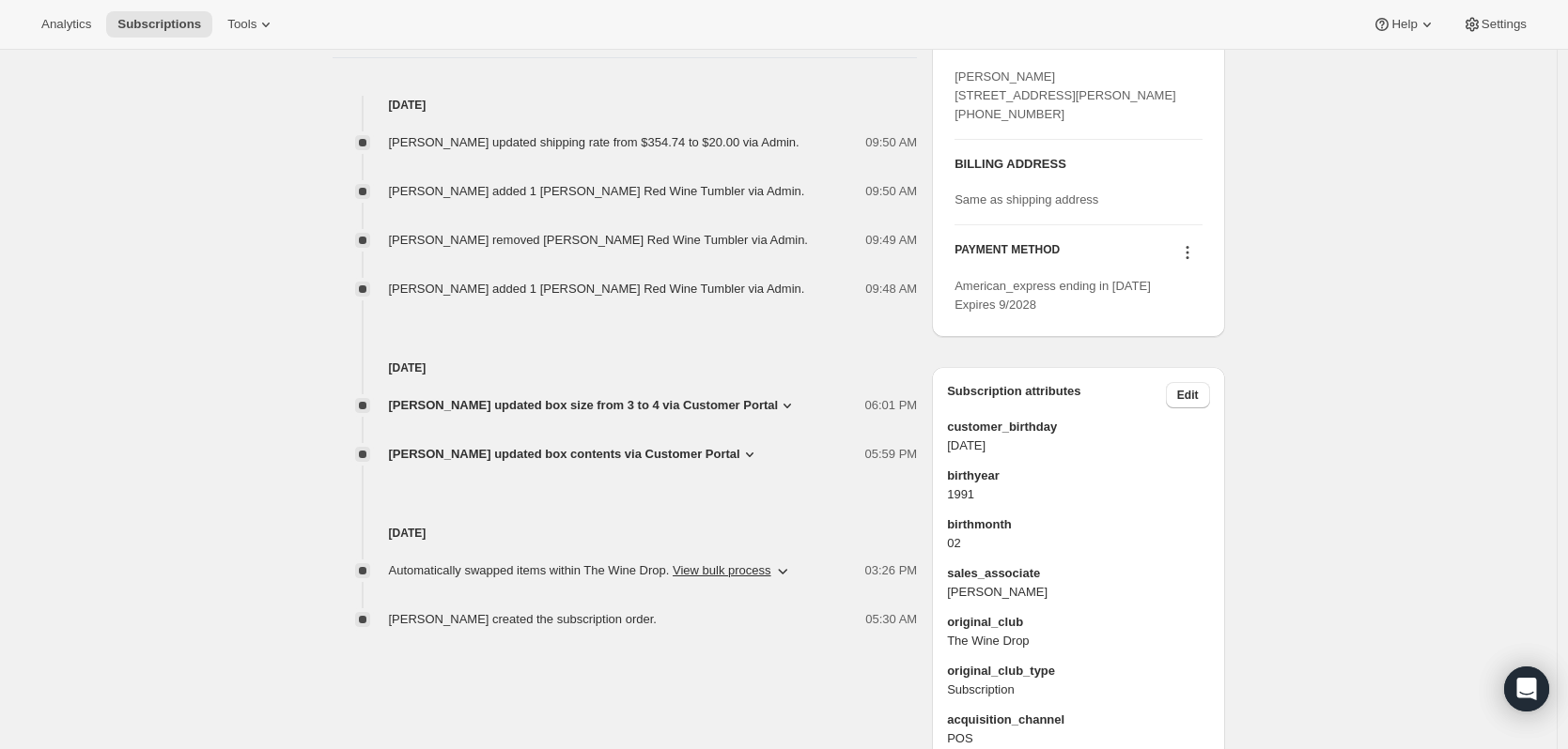
click at [752, 449] on icon at bounding box center [750, 455] width 19 height 19
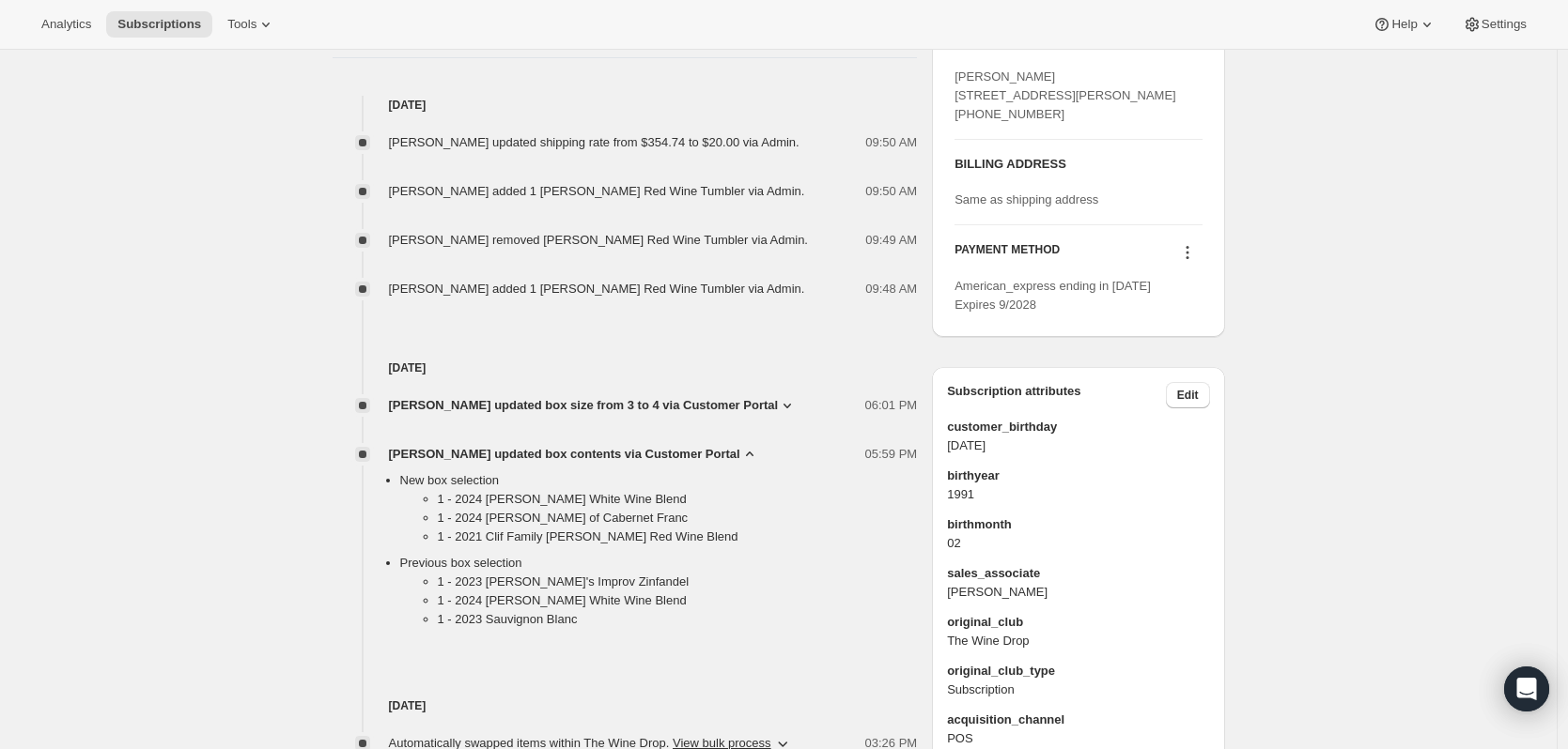
click at [752, 449] on icon at bounding box center [750, 455] width 19 height 19
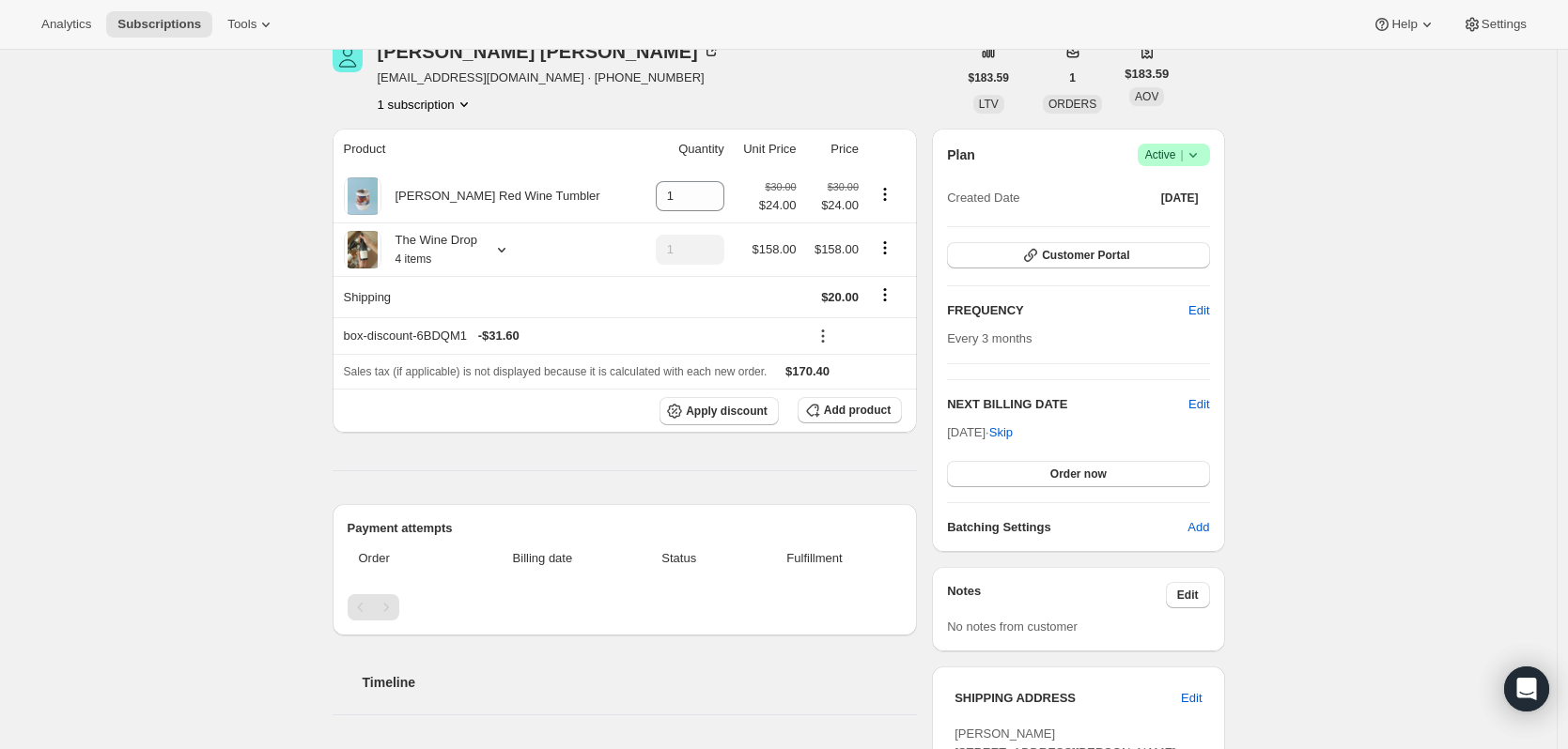
scroll to position [0, 0]
